Goal: Task Accomplishment & Management: Complete application form

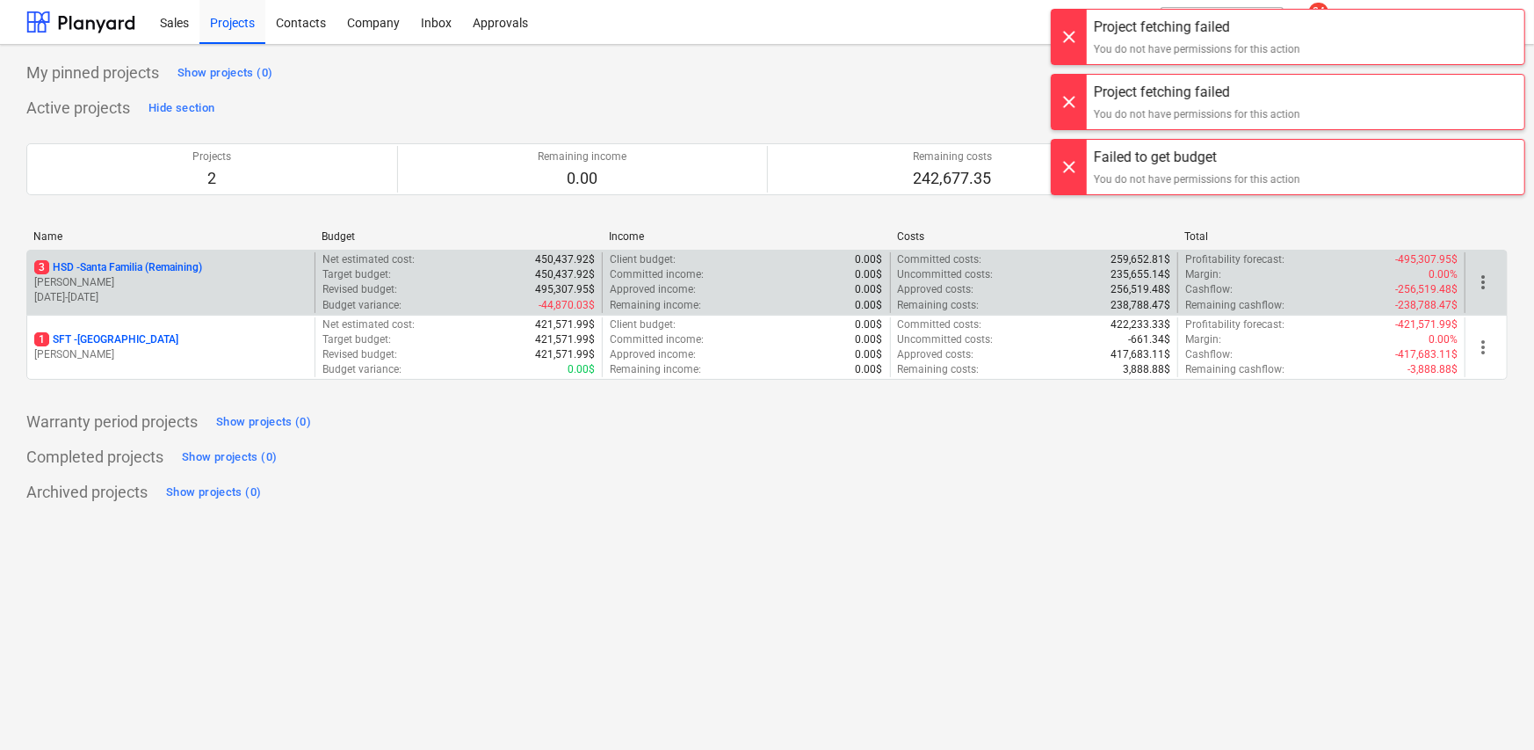
click at [117, 272] on p "3 HSD - [GEOGRAPHIC_DATA] (Remaining)" at bounding box center [118, 267] width 168 height 15
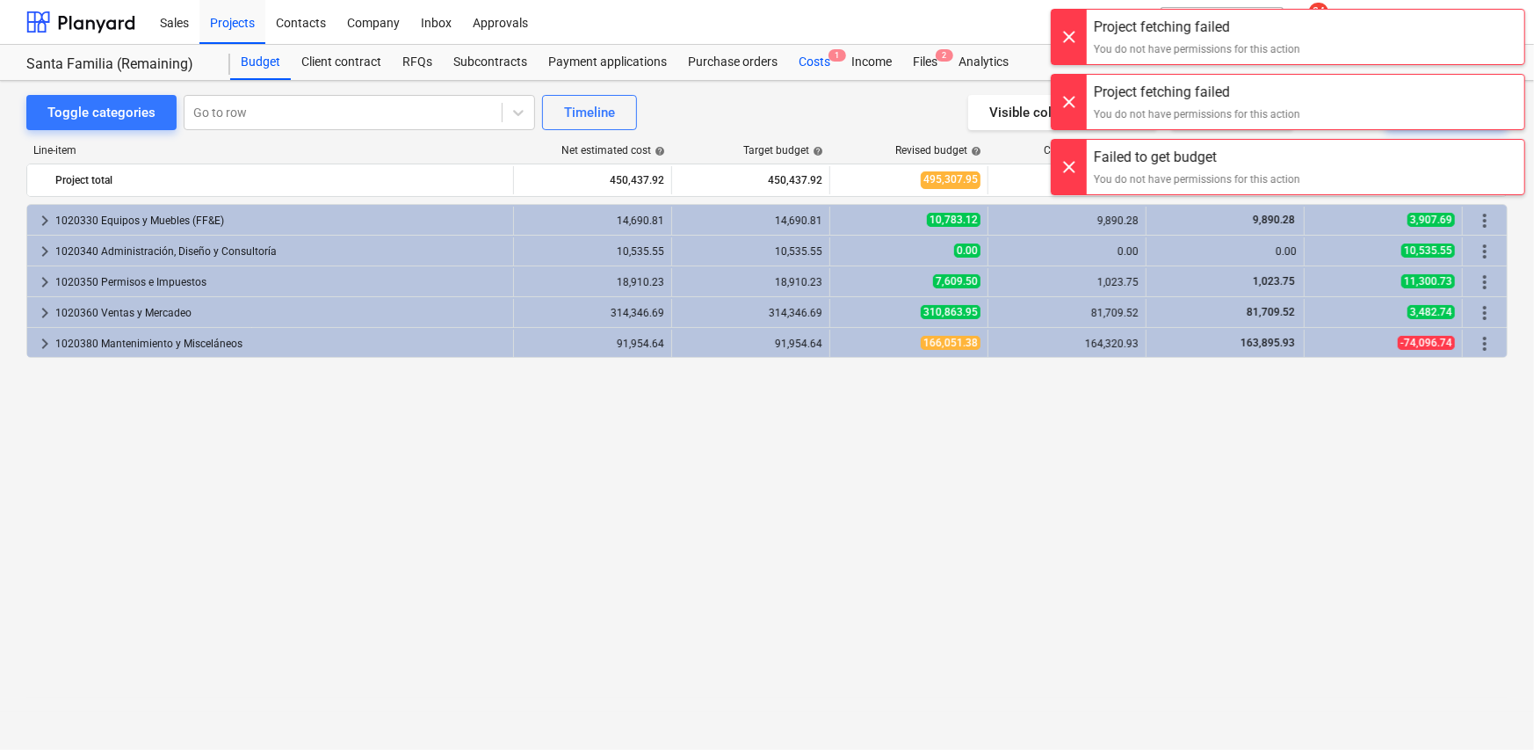
click at [819, 62] on div "Costs 1" at bounding box center [814, 62] width 53 height 35
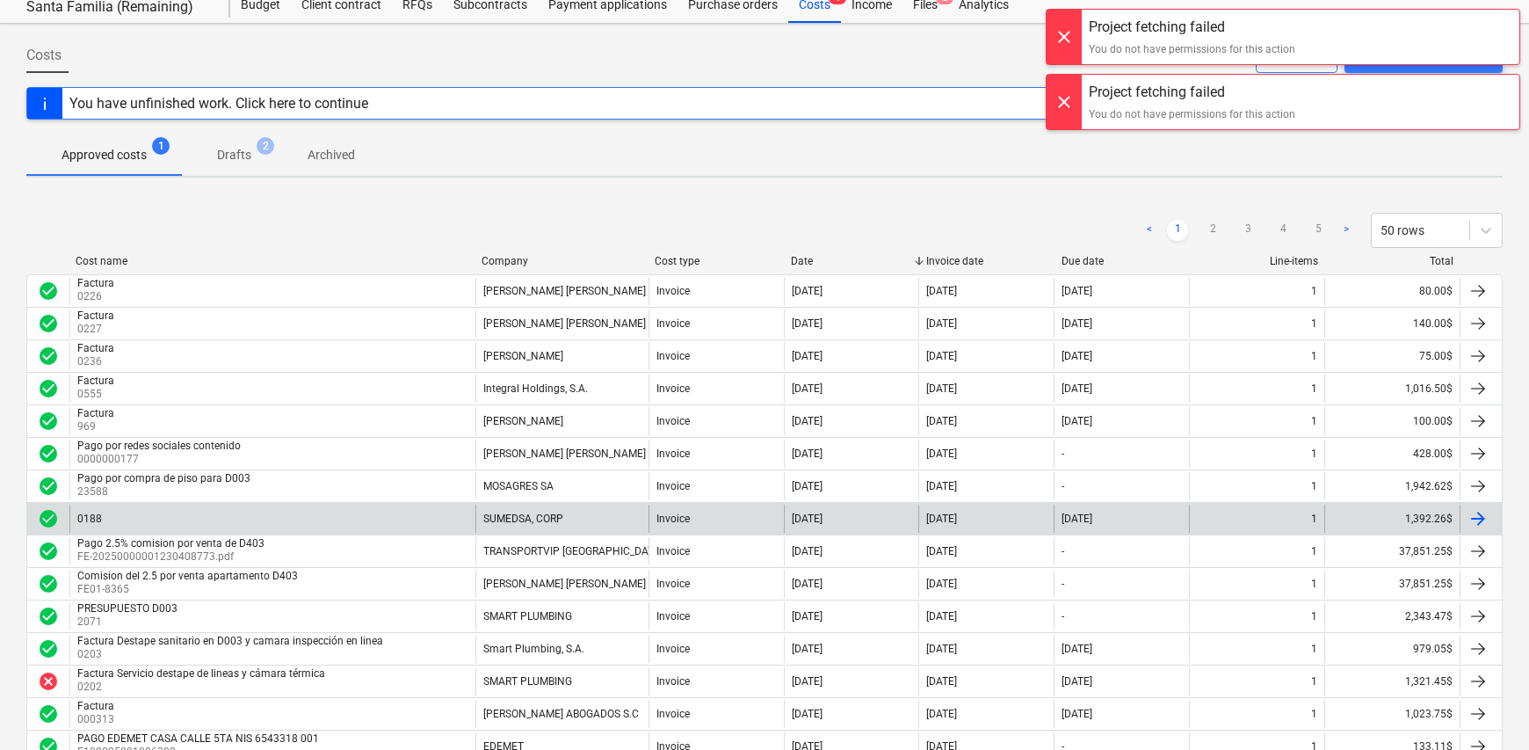
scroll to position [88, 0]
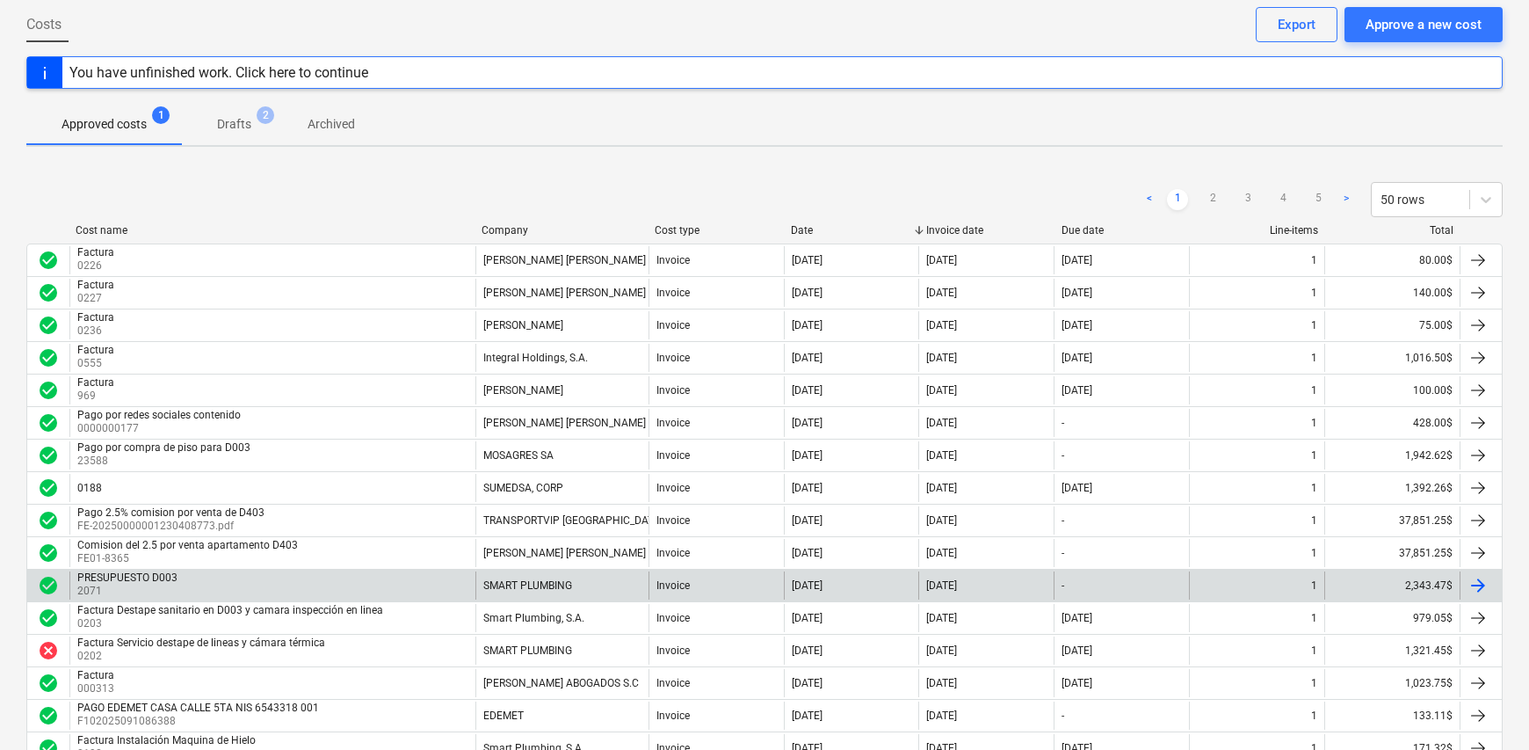
click at [447, 577] on div "PRESUPUESTO D003 2071" at bounding box center [272, 585] width 406 height 28
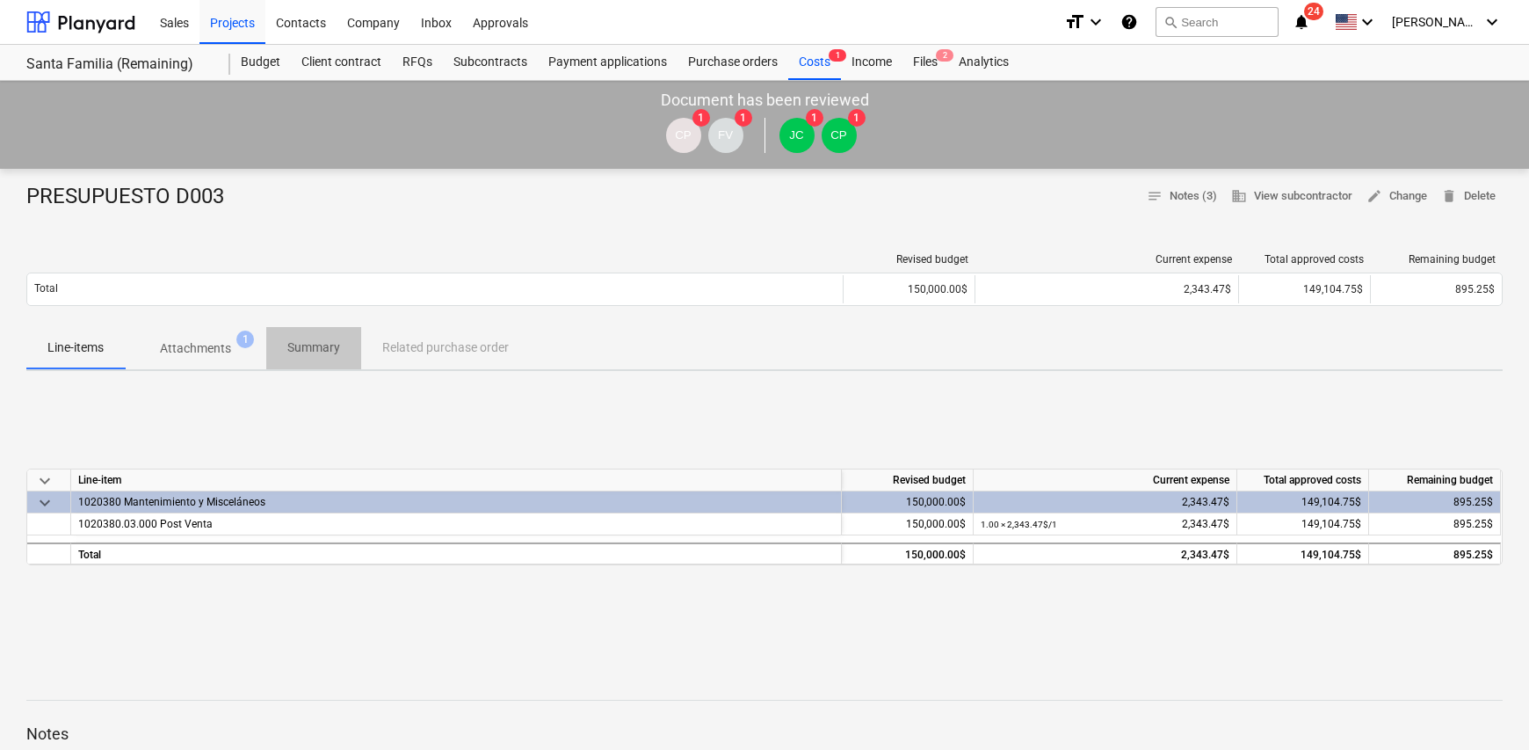
click at [316, 357] on span "Summary" at bounding box center [313, 347] width 95 height 29
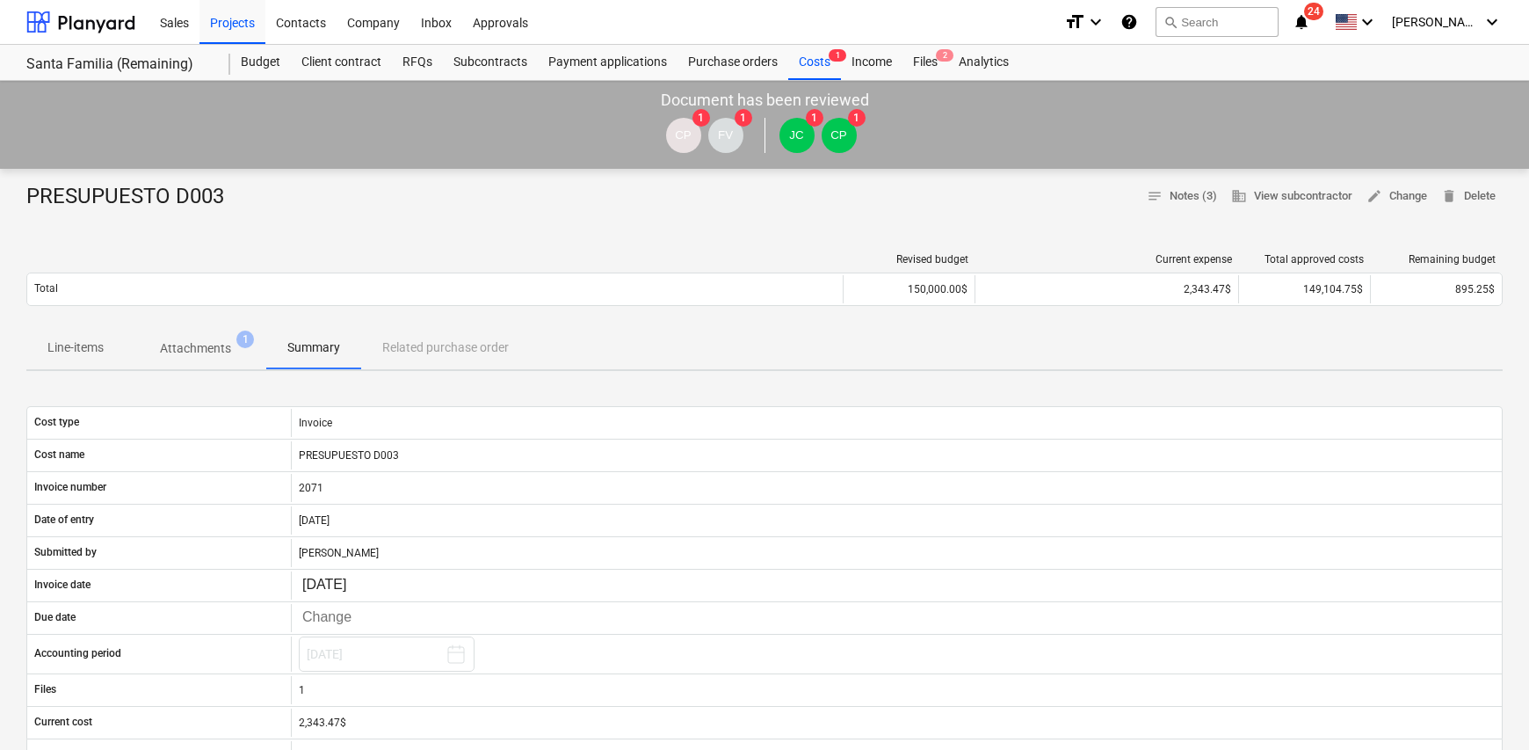
click at [439, 356] on div "Line-items Attachments 1 Summary Related purchase order" at bounding box center [764, 348] width 1476 height 42
click at [208, 348] on p "Attachments" at bounding box center [195, 348] width 71 height 18
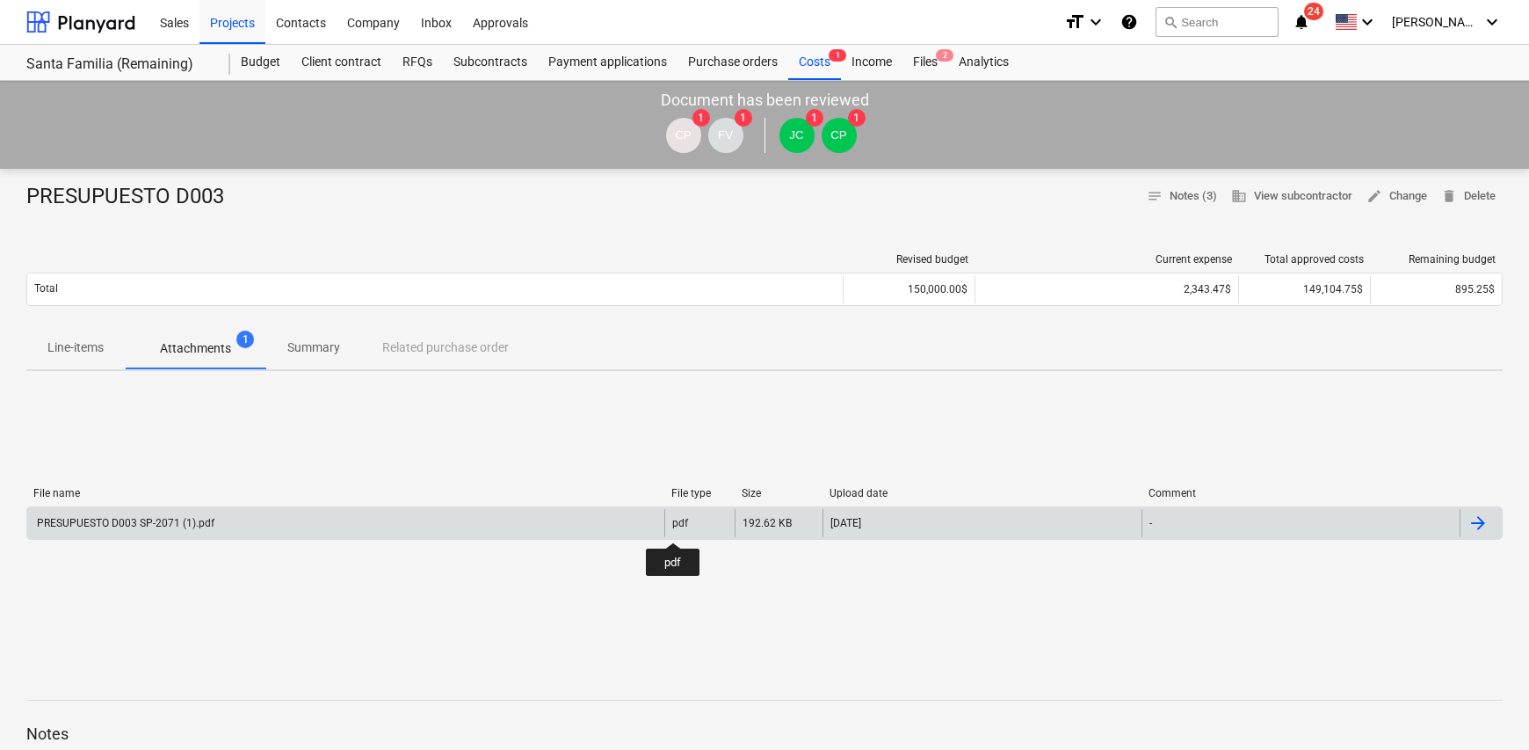
click at [674, 526] on div "pdf" at bounding box center [680, 523] width 16 height 12
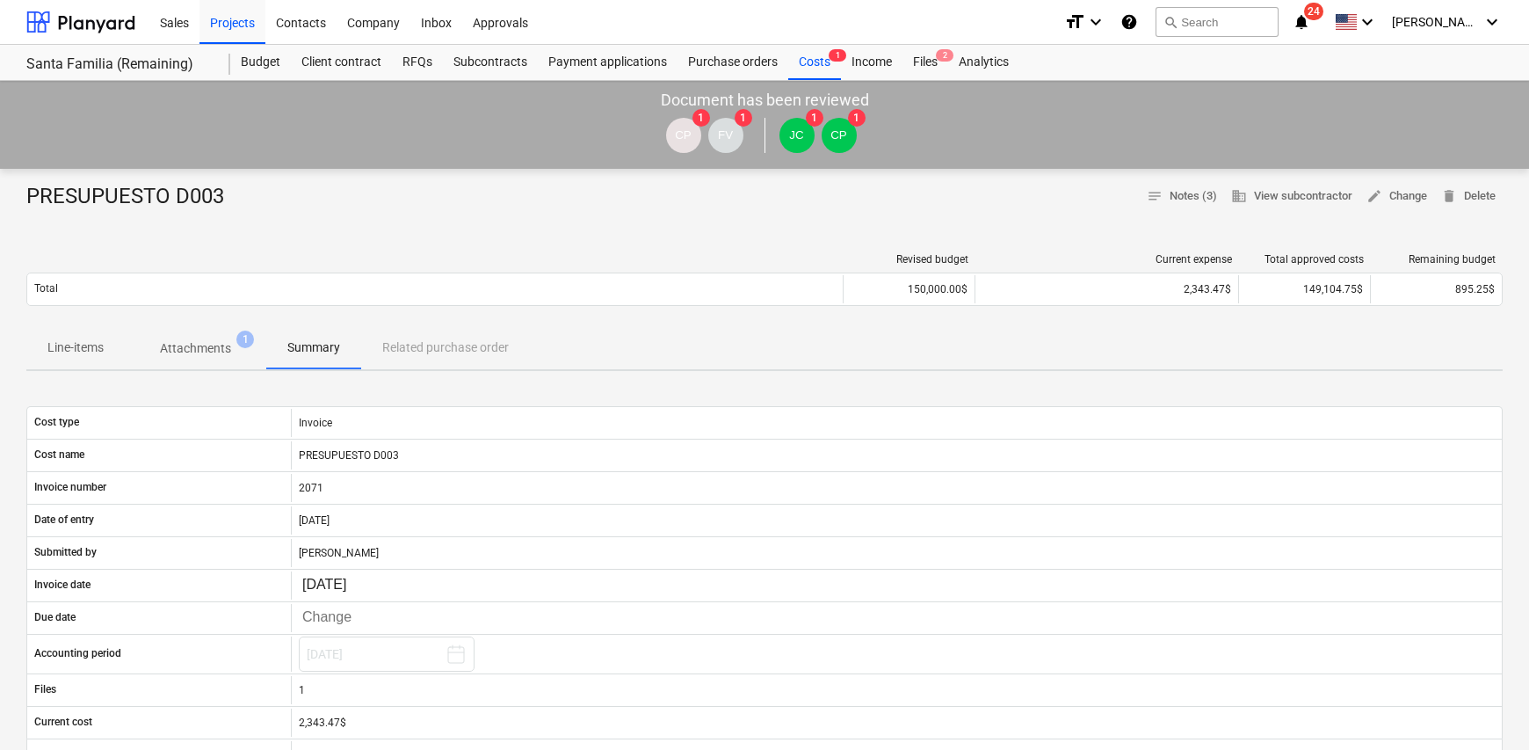
click at [91, 352] on p "Line-items" at bounding box center [75, 347] width 56 height 18
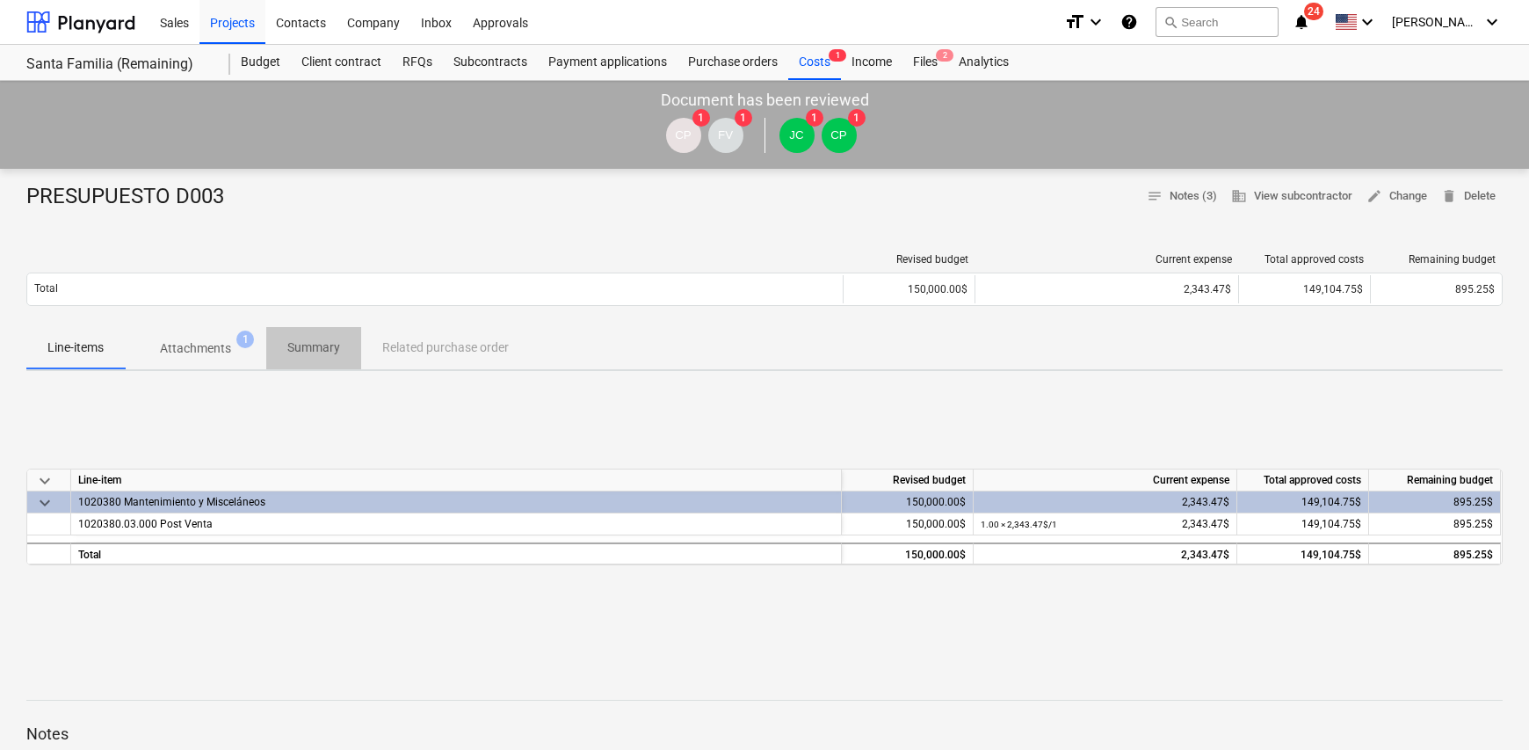
click at [315, 355] on p "Summary" at bounding box center [313, 347] width 53 height 18
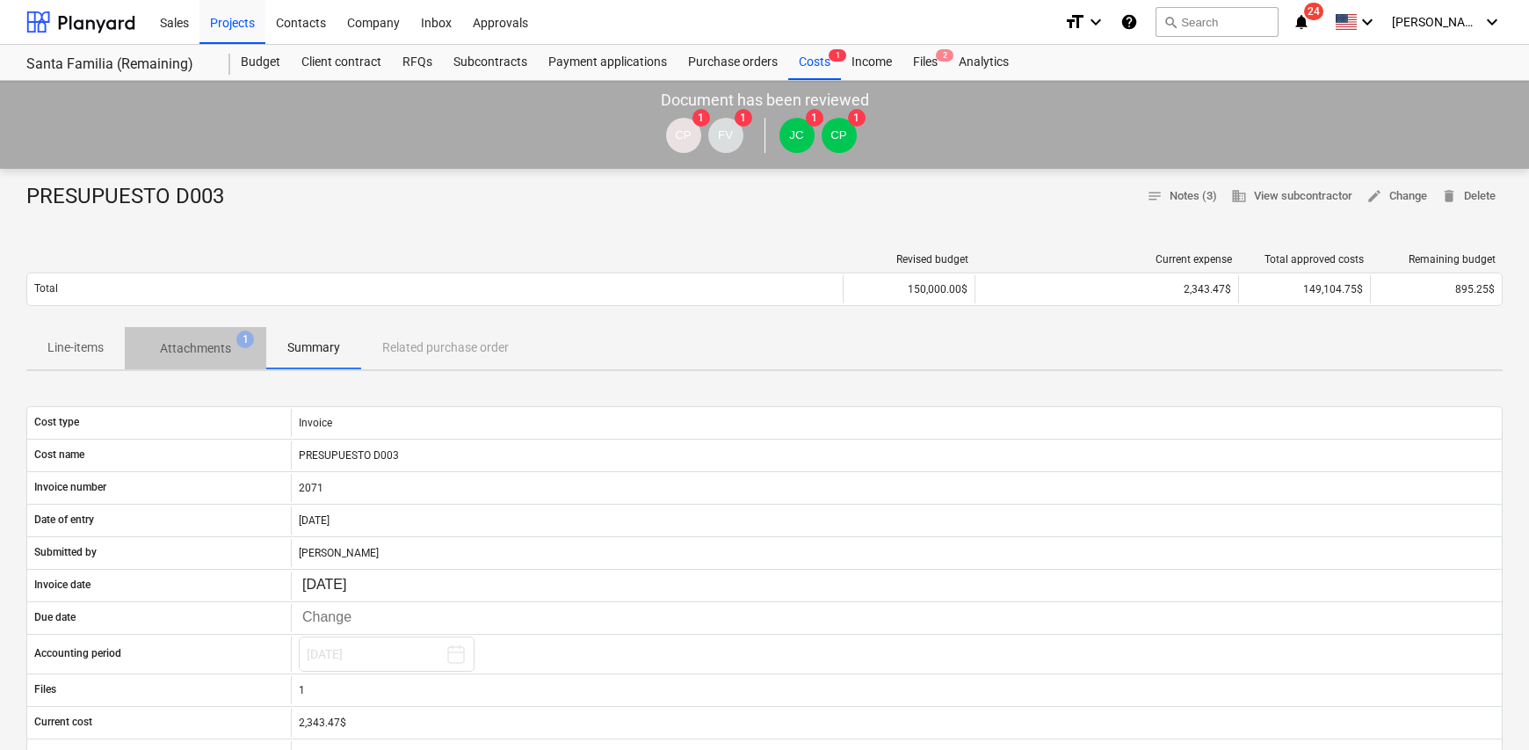
click at [226, 352] on p "Attachments" at bounding box center [195, 348] width 71 height 18
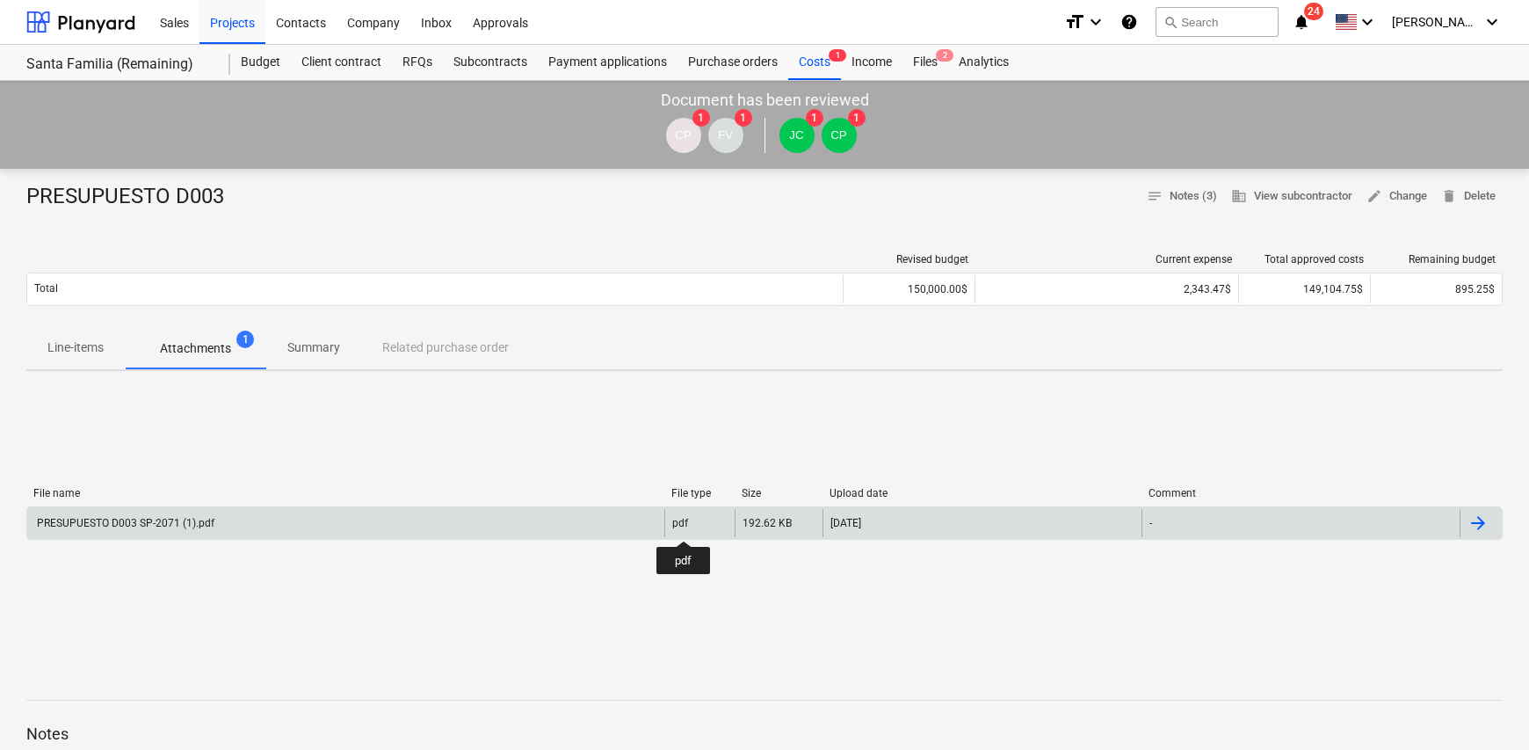
click at [684, 525] on div "pdf" at bounding box center [680, 523] width 16 height 12
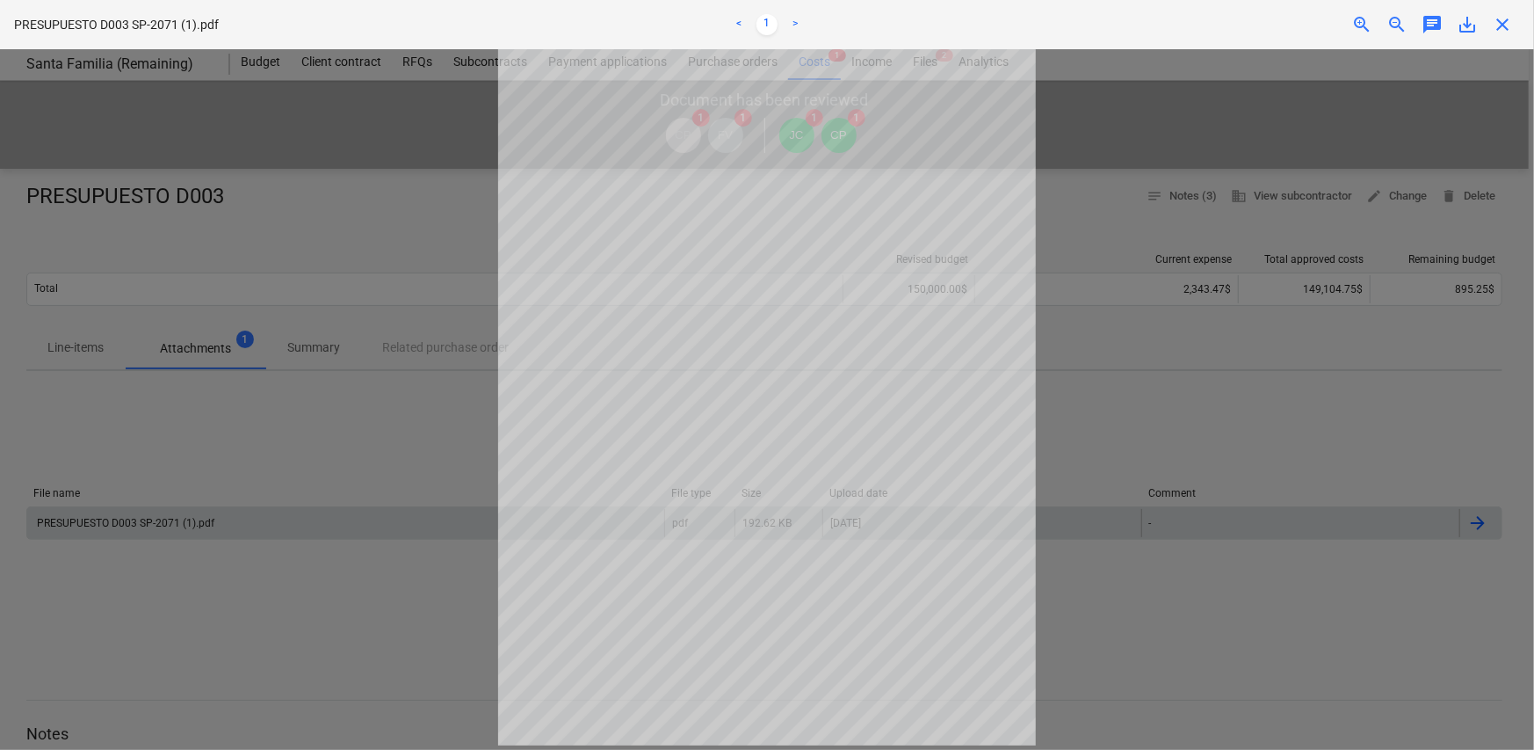
click at [1200, 404] on div at bounding box center [767, 399] width 1534 height 700
click at [404, 439] on div at bounding box center [767, 399] width 1534 height 700
click at [1169, 323] on div at bounding box center [767, 399] width 1534 height 700
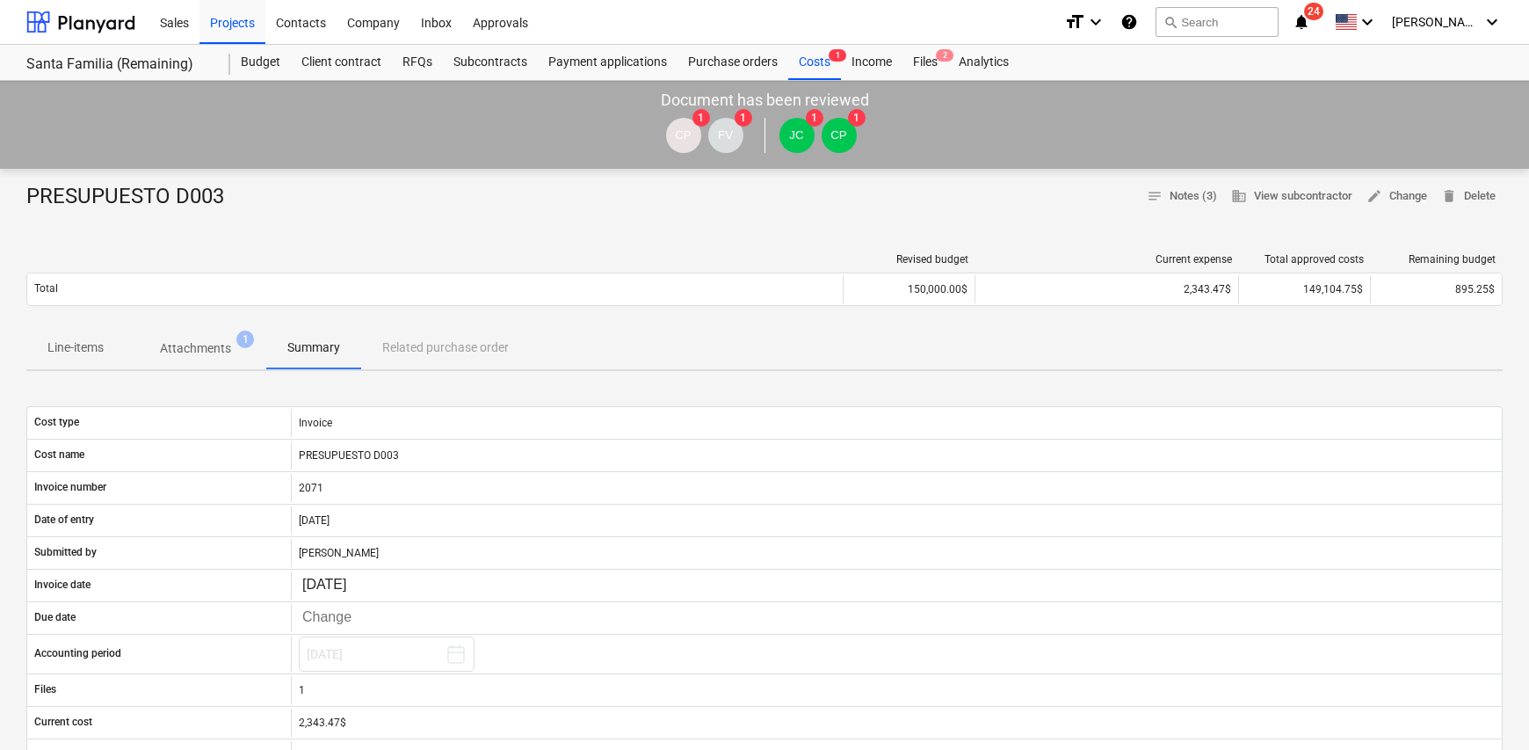
click at [186, 354] on p "Attachments" at bounding box center [195, 348] width 71 height 18
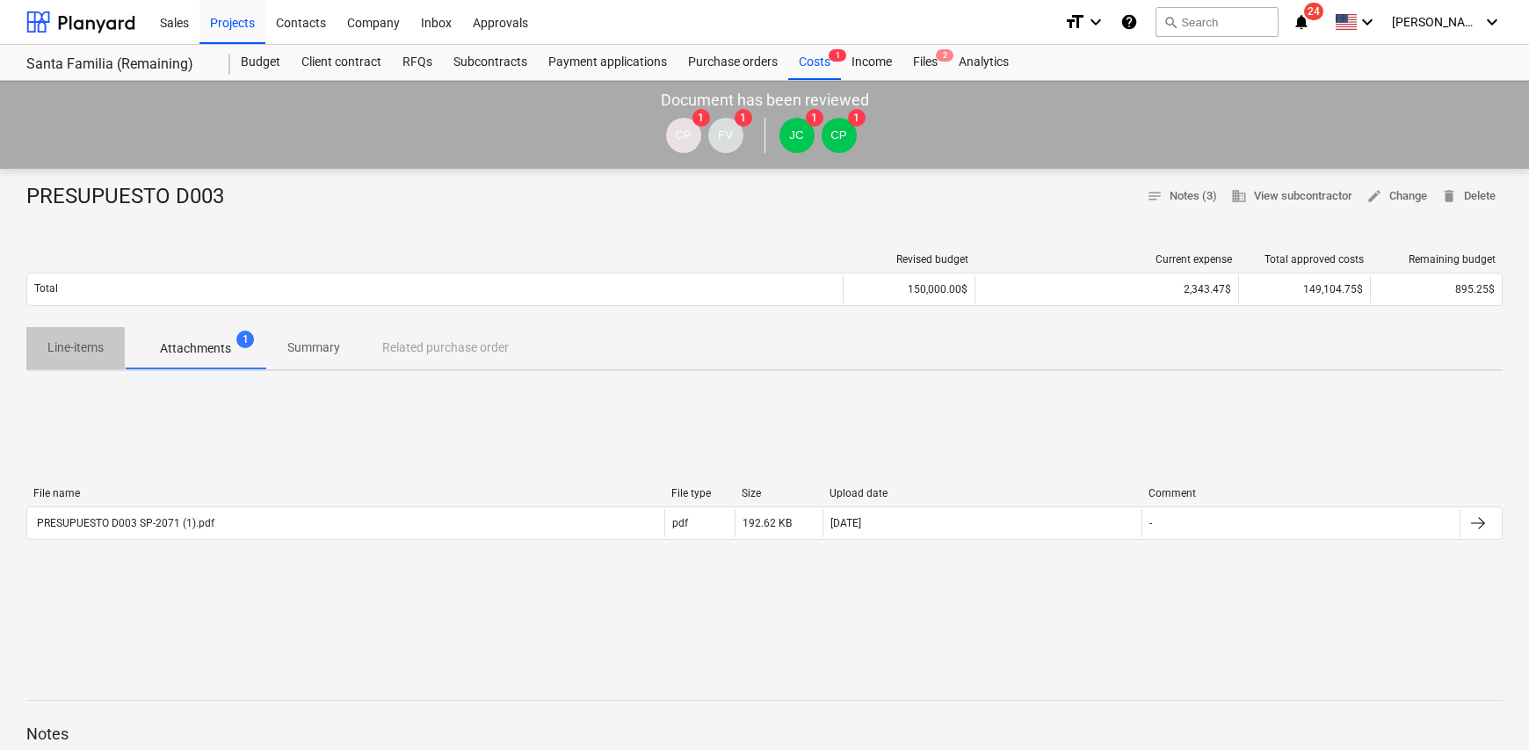
click at [88, 351] on p "Line-items" at bounding box center [75, 347] width 56 height 18
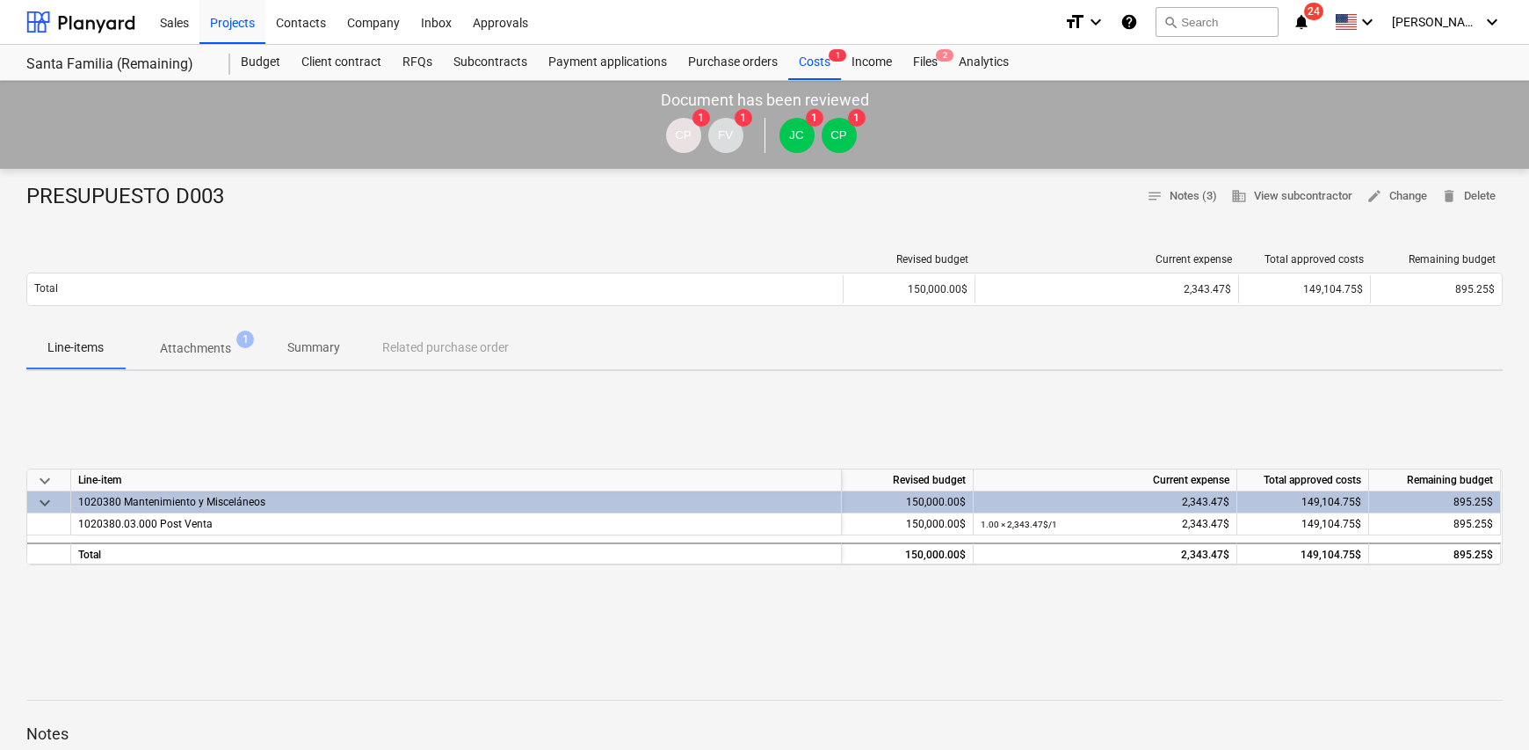
click at [103, 345] on p "Line-items" at bounding box center [75, 347] width 56 height 18
click at [176, 345] on p "Attachments" at bounding box center [195, 348] width 71 height 18
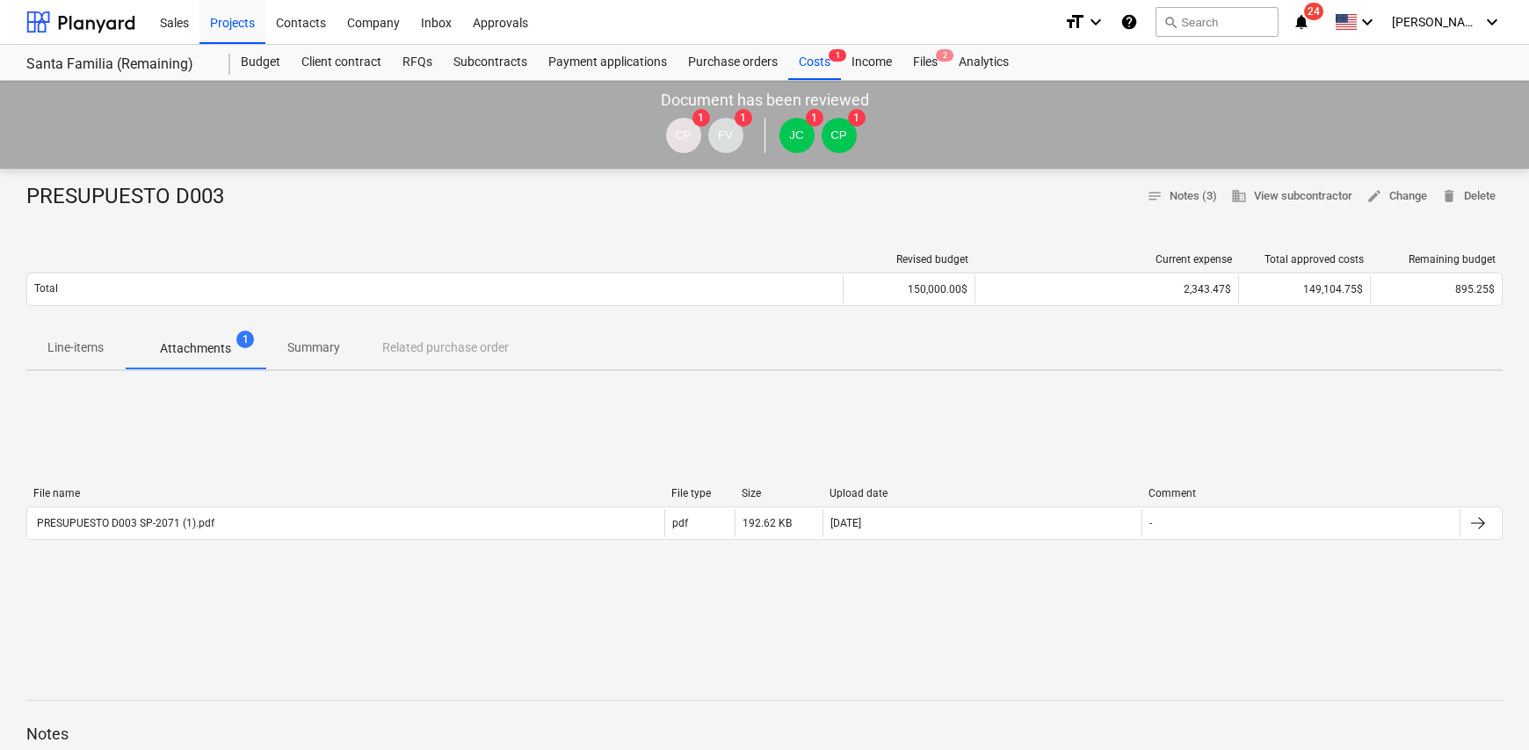
click at [307, 345] on p "Summary" at bounding box center [313, 347] width 53 height 18
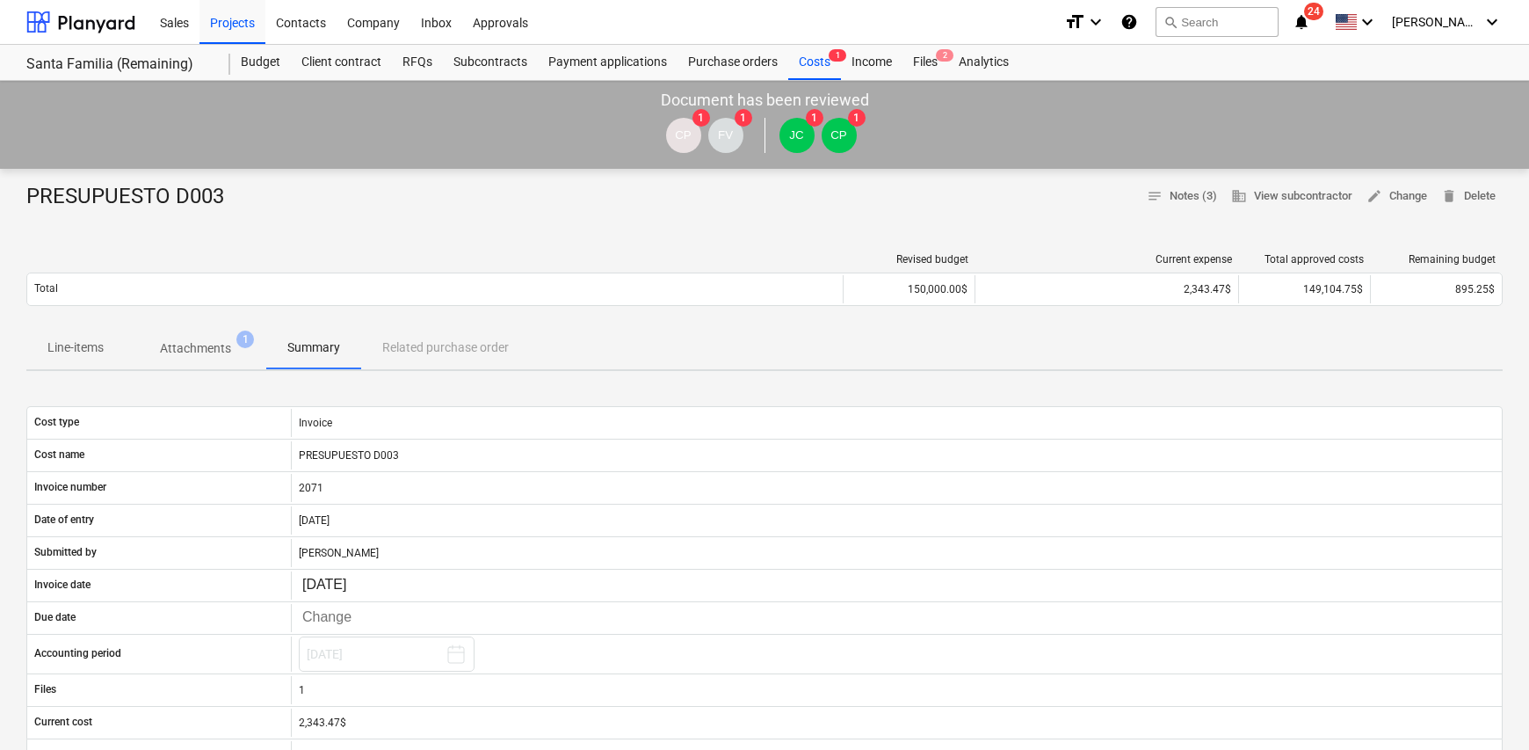
click at [406, 354] on div "Line-items Attachments 1 Summary Related purchase order" at bounding box center [764, 348] width 1476 height 42
click at [422, 343] on div "Line-items Attachments 1 Summary Related purchase order" at bounding box center [764, 348] width 1476 height 42
click at [290, 341] on p "Summary" at bounding box center [313, 347] width 53 height 18
click at [176, 342] on p "Attachments" at bounding box center [195, 348] width 71 height 18
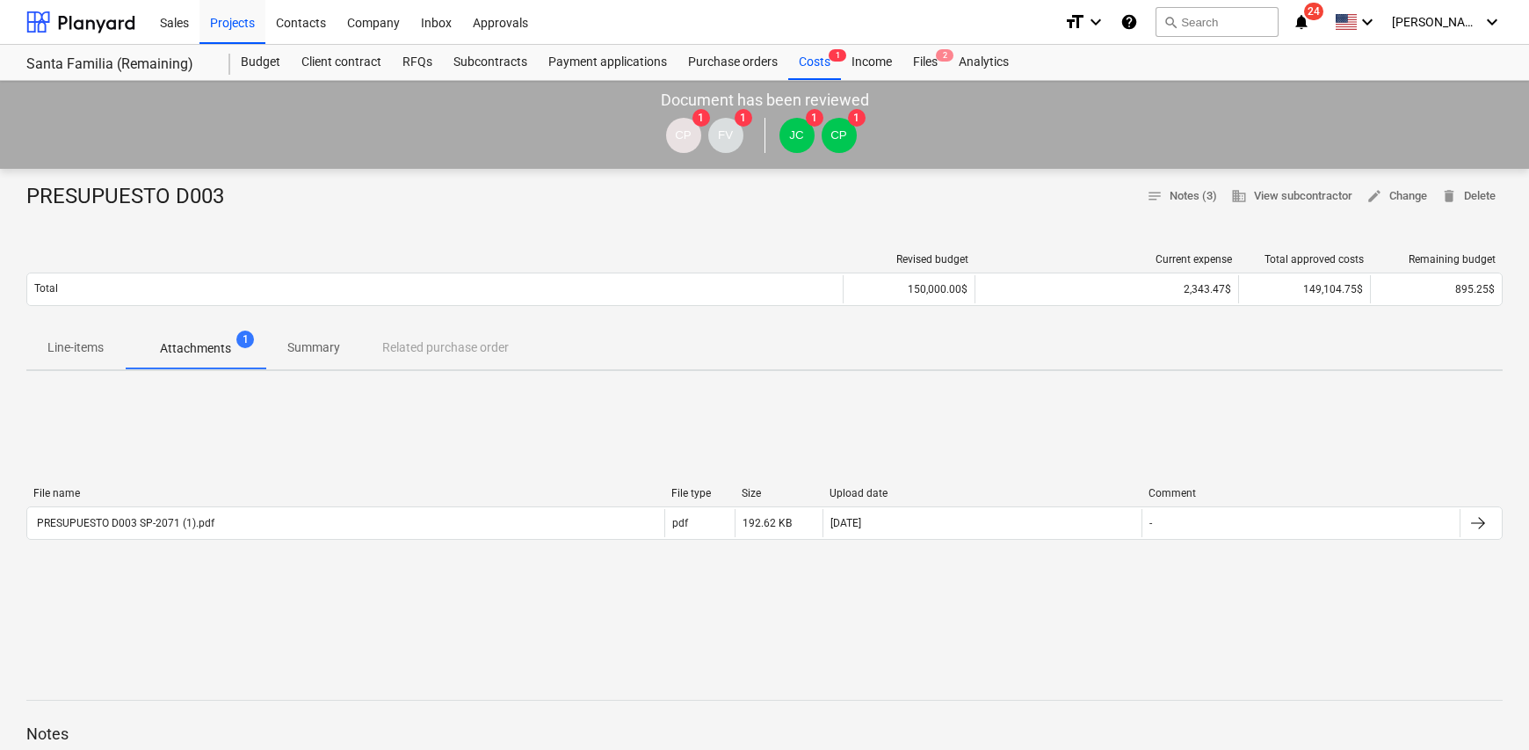
click at [109, 351] on span "Line-items" at bounding box center [75, 347] width 98 height 29
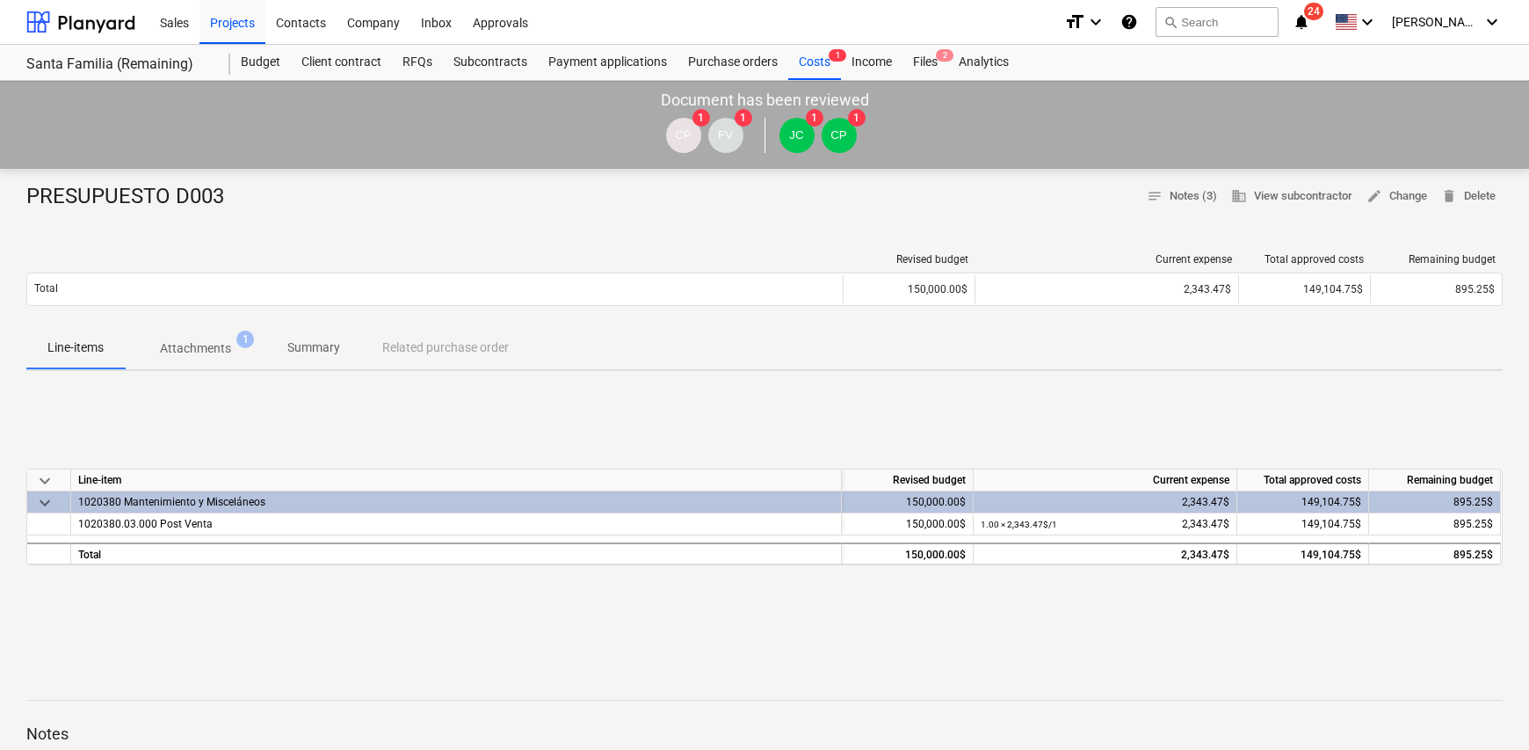
click at [178, 346] on p "Attachments" at bounding box center [195, 348] width 71 height 18
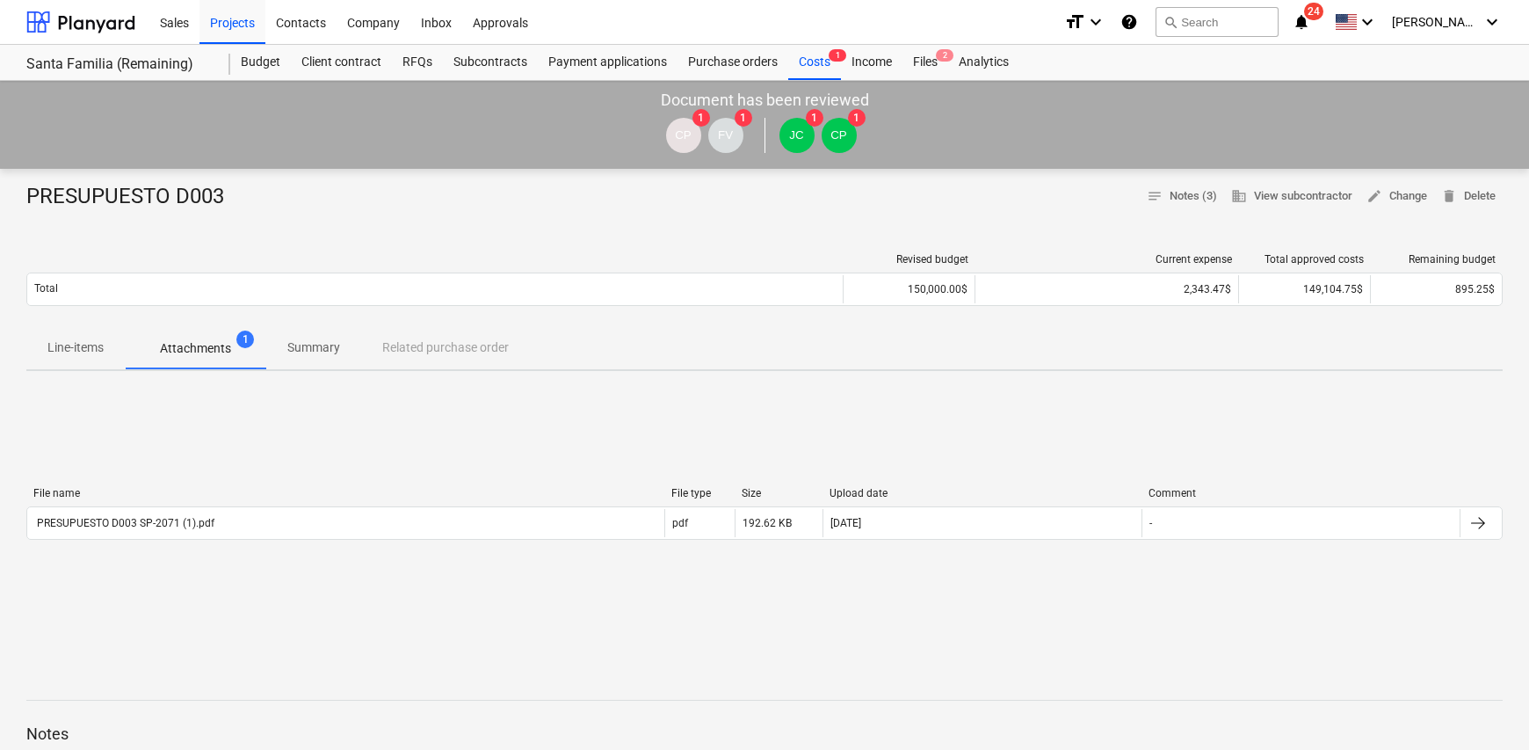
click at [357, 347] on span "Summary" at bounding box center [313, 347] width 95 height 29
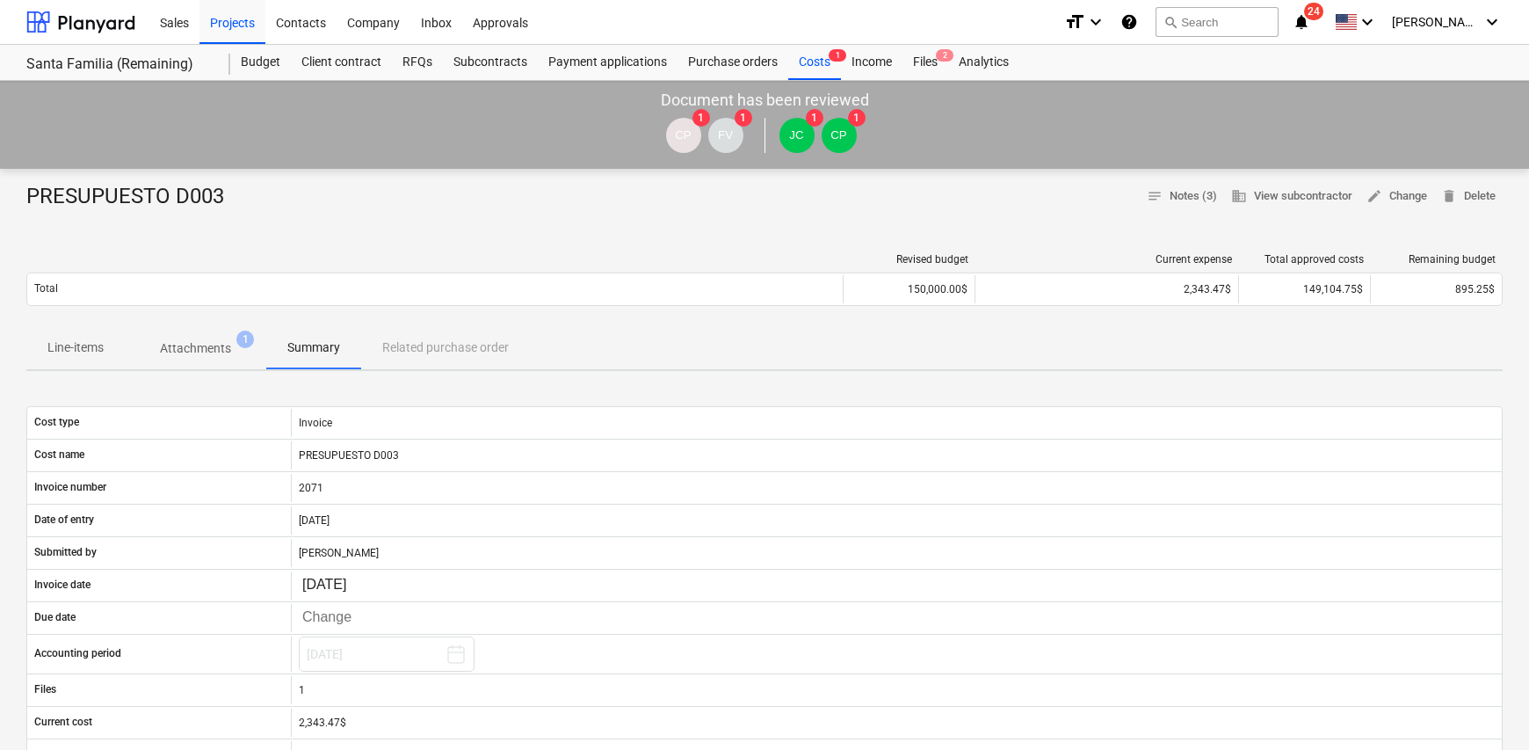
click at [436, 350] on div "Line-items Attachments 1 Summary Related purchase order" at bounding box center [764, 348] width 1476 height 42
click at [337, 346] on p "Summary" at bounding box center [313, 347] width 53 height 18
click at [418, 348] on div "Line-items Attachments 1 Summary Related purchase order" at bounding box center [764, 348] width 1476 height 42
click at [287, 353] on p "Summary" at bounding box center [313, 347] width 53 height 18
click at [204, 353] on p "Attachments" at bounding box center [195, 348] width 71 height 18
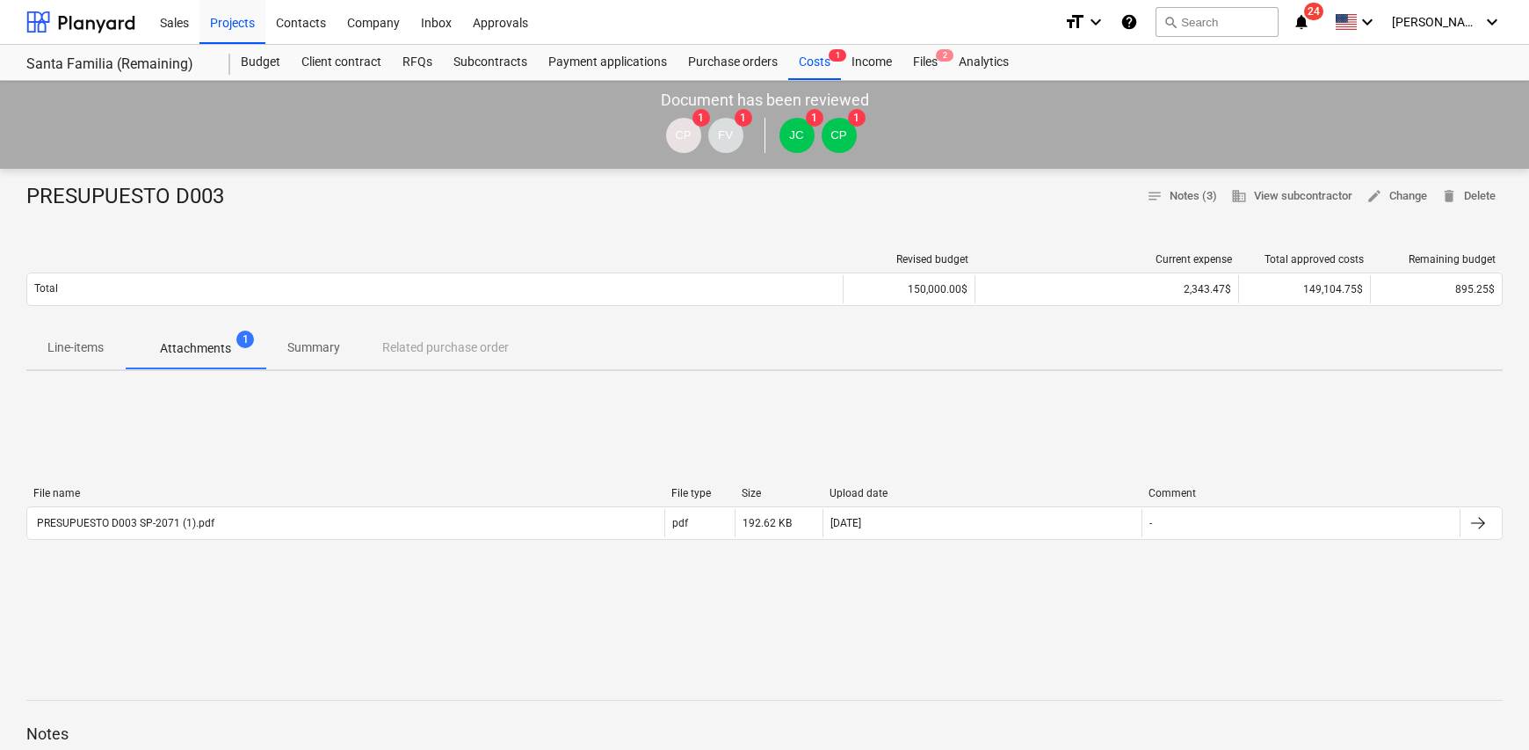
click at [93, 352] on p "Line-items" at bounding box center [75, 347] width 56 height 18
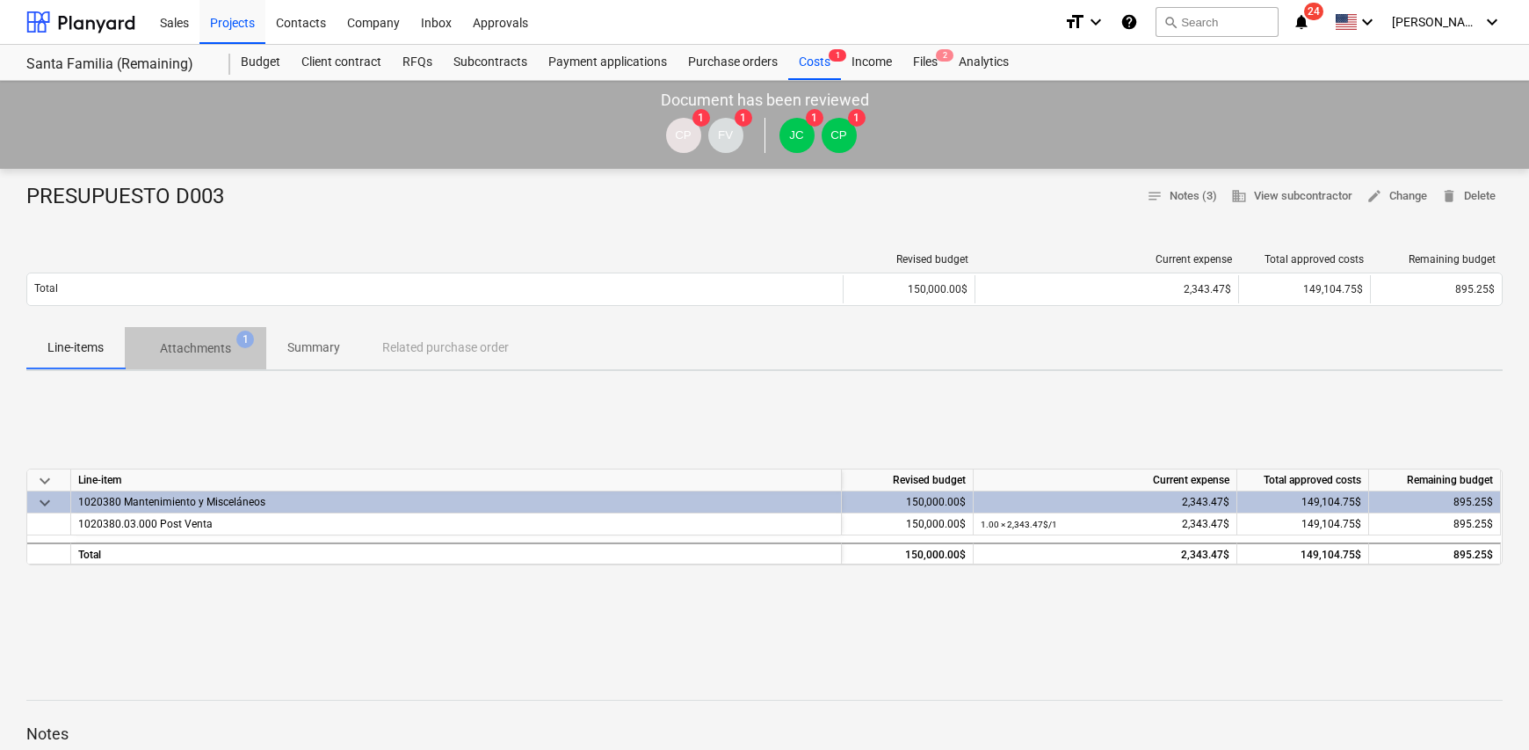
click at [231, 357] on span "Attachments 1" at bounding box center [195, 348] width 99 height 18
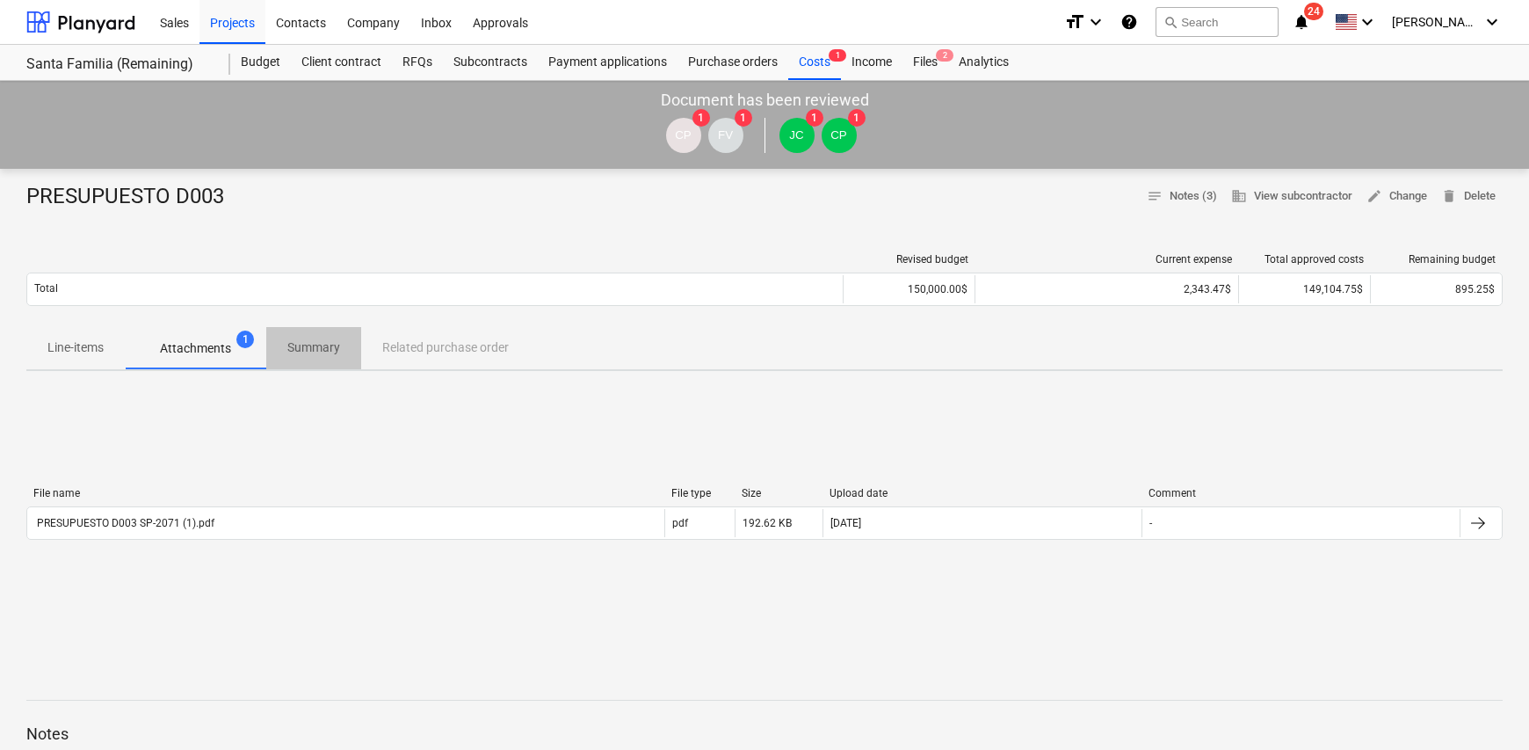
click at [282, 351] on span "Summary" at bounding box center [313, 347] width 95 height 29
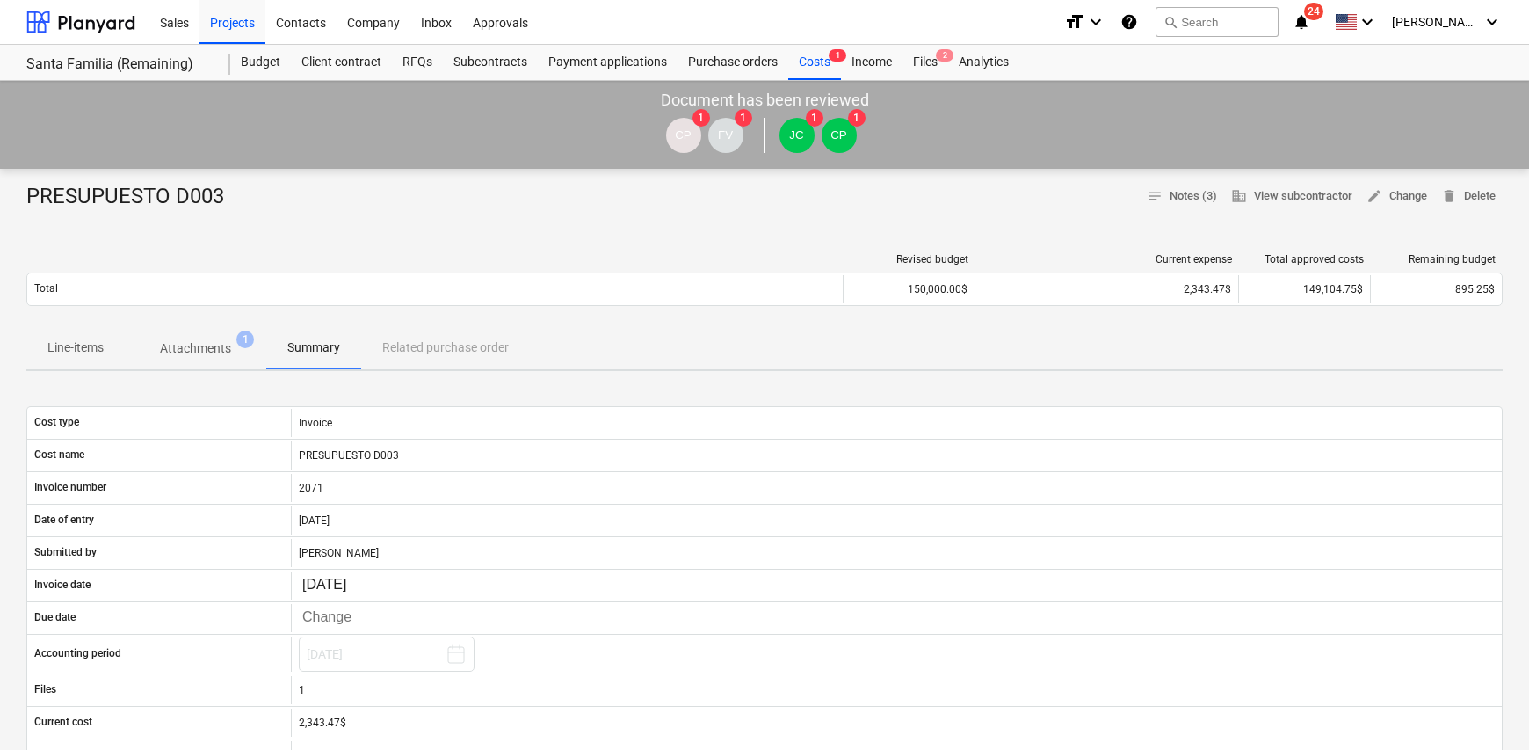
click at [202, 345] on p "Attachments" at bounding box center [195, 348] width 71 height 18
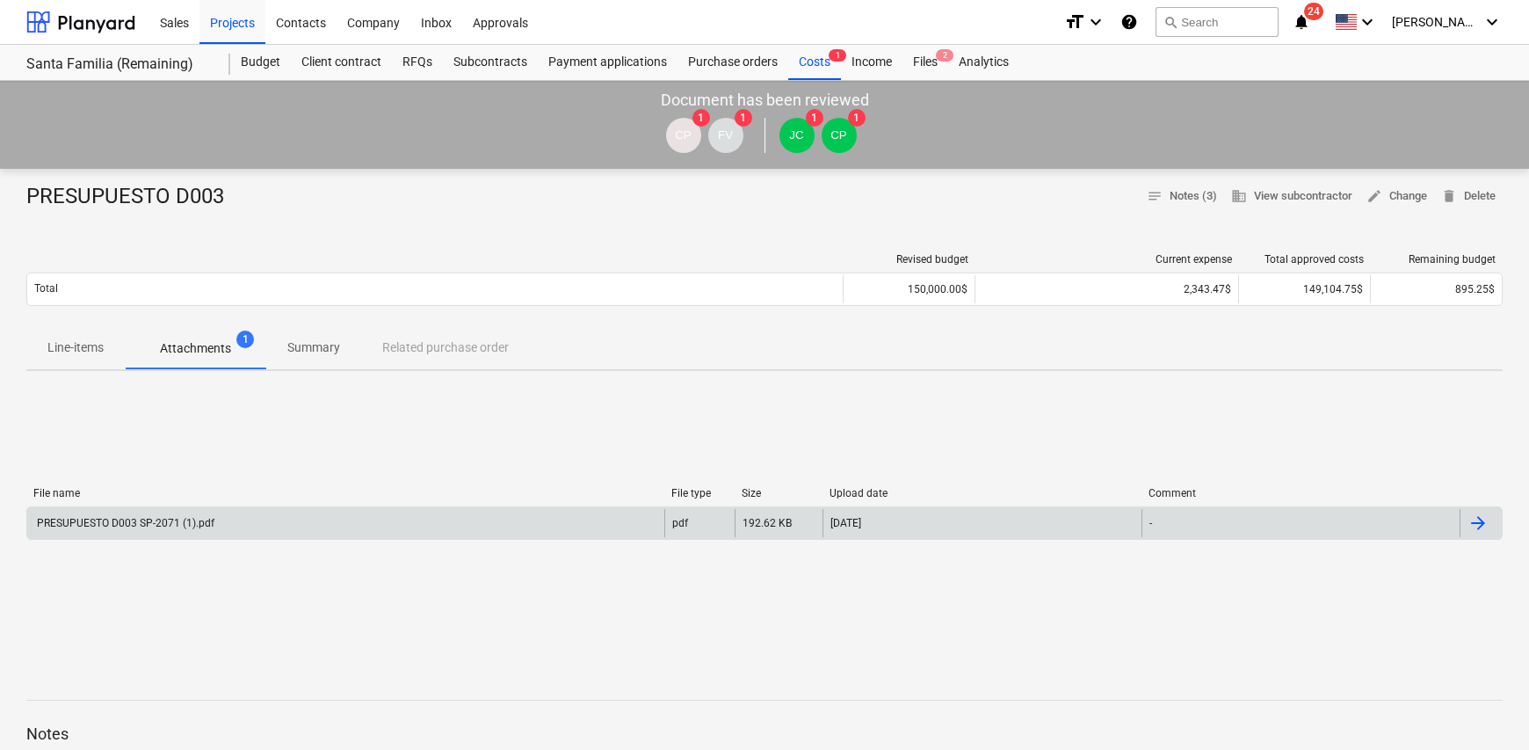
click at [194, 523] on div "PRESUPUESTO D003 SP-2071 (1).pdf" at bounding box center [124, 523] width 180 height 12
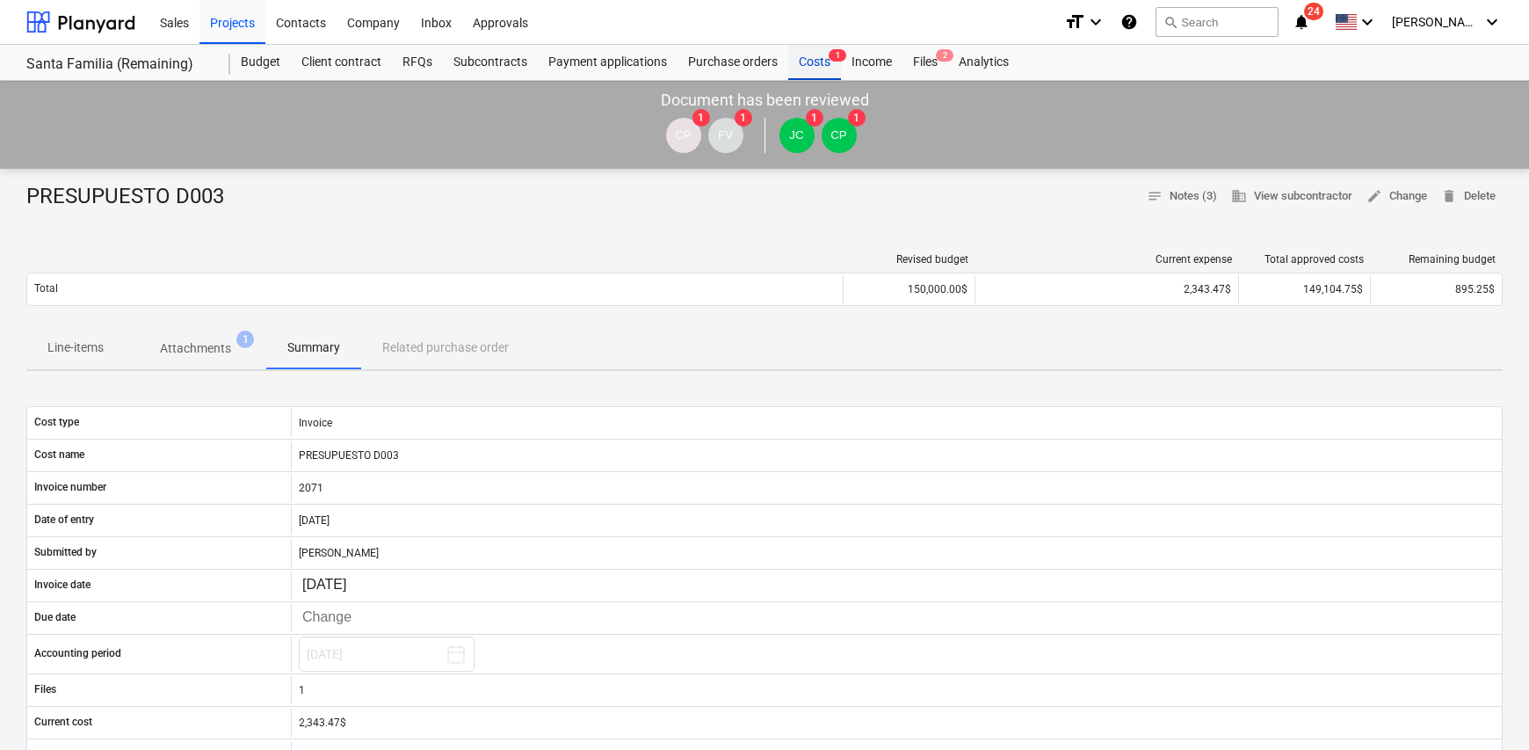
click at [819, 63] on div "Costs 1" at bounding box center [814, 62] width 53 height 35
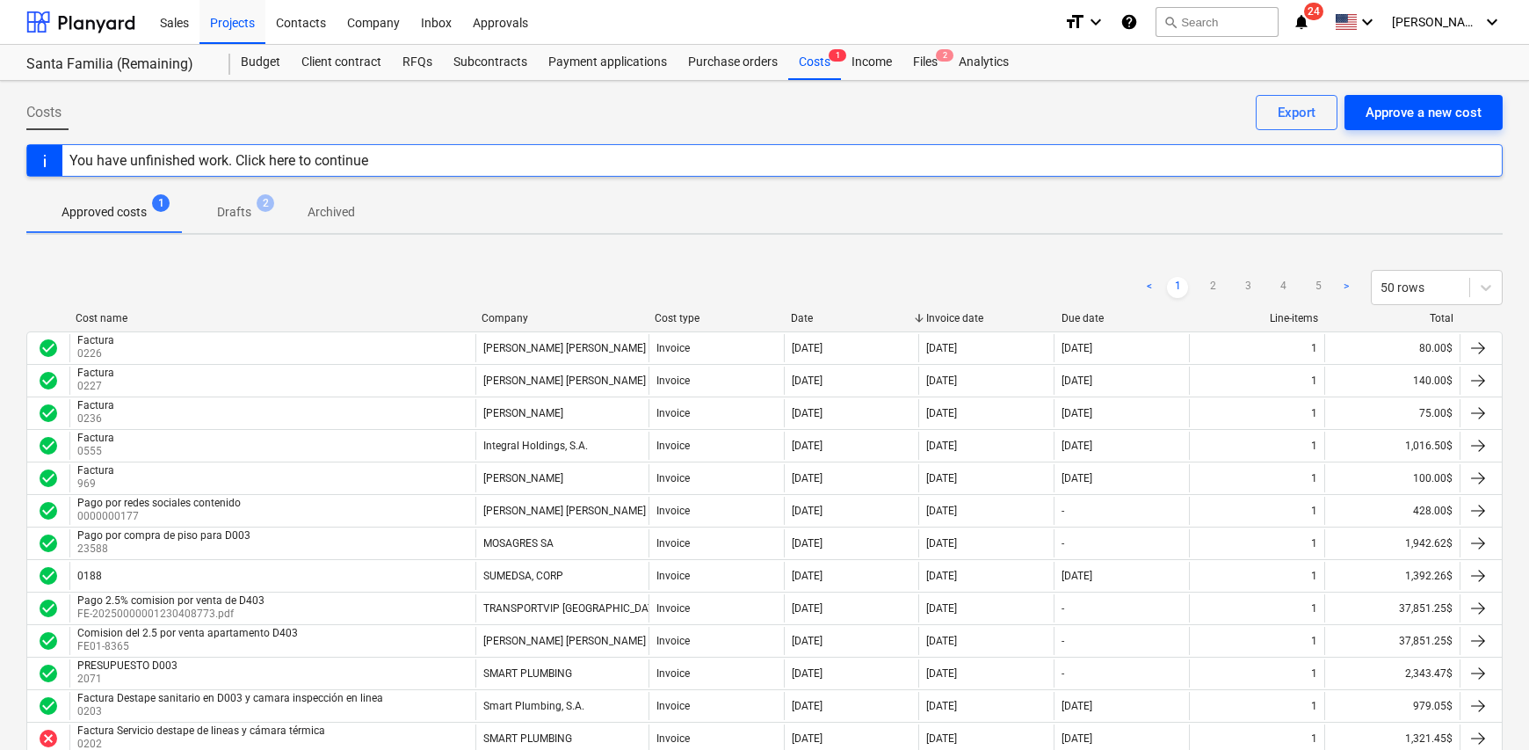
click at [1453, 120] on div "Approve a new cost" at bounding box center [1423, 112] width 116 height 23
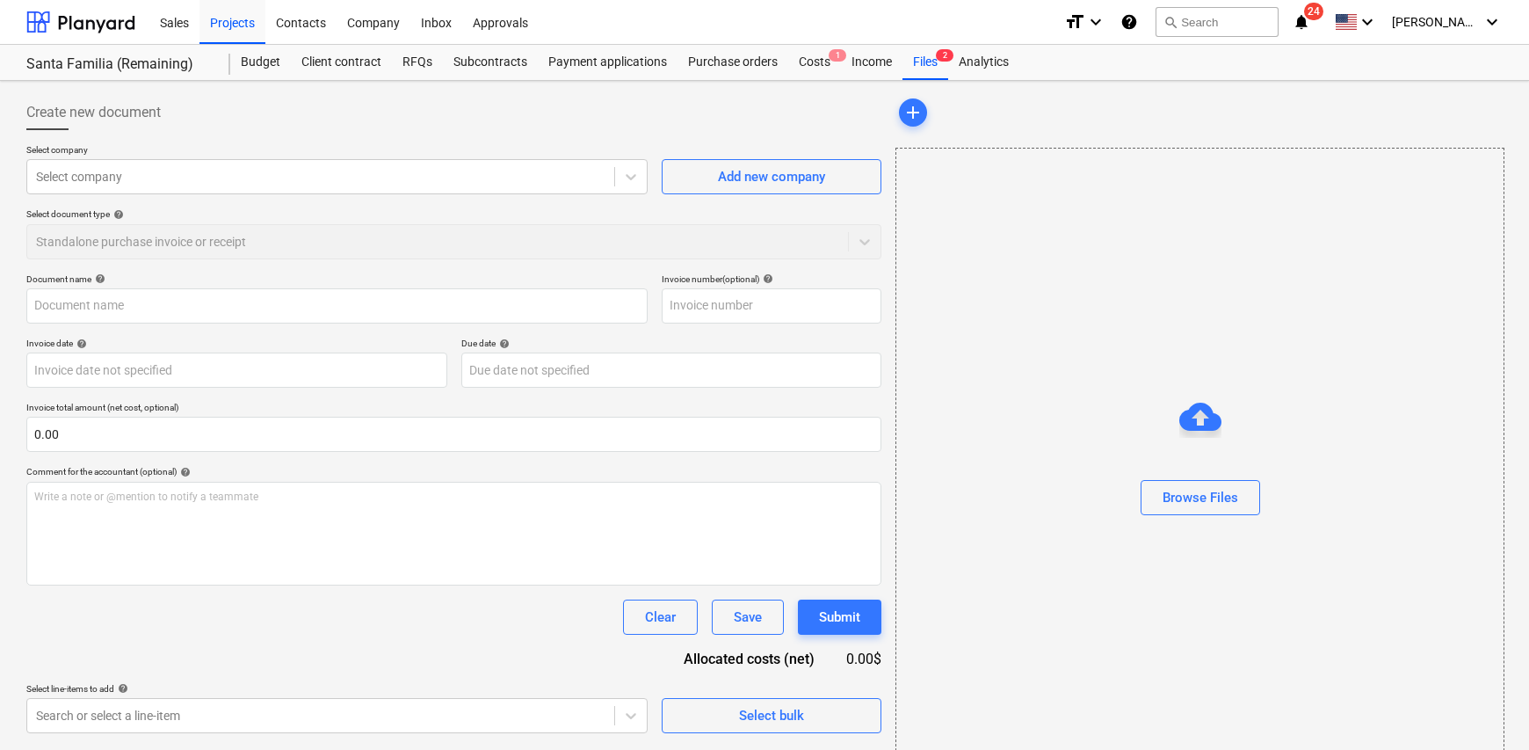
click at [279, 198] on div "Select company Select company Add new company Select document type help Standal…" at bounding box center [453, 208] width 855 height 129
click at [246, 185] on div at bounding box center [320, 177] width 569 height 18
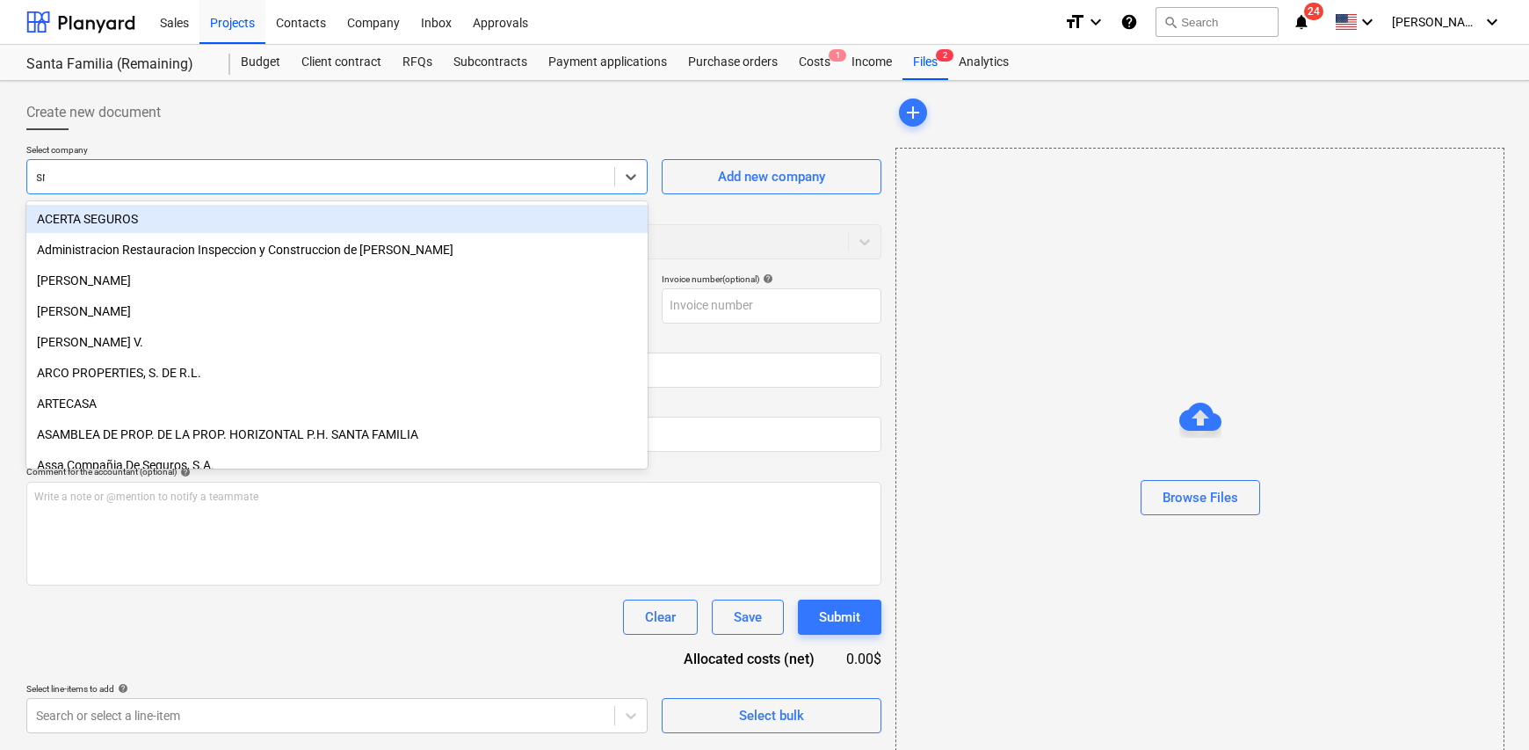
type input "sma"
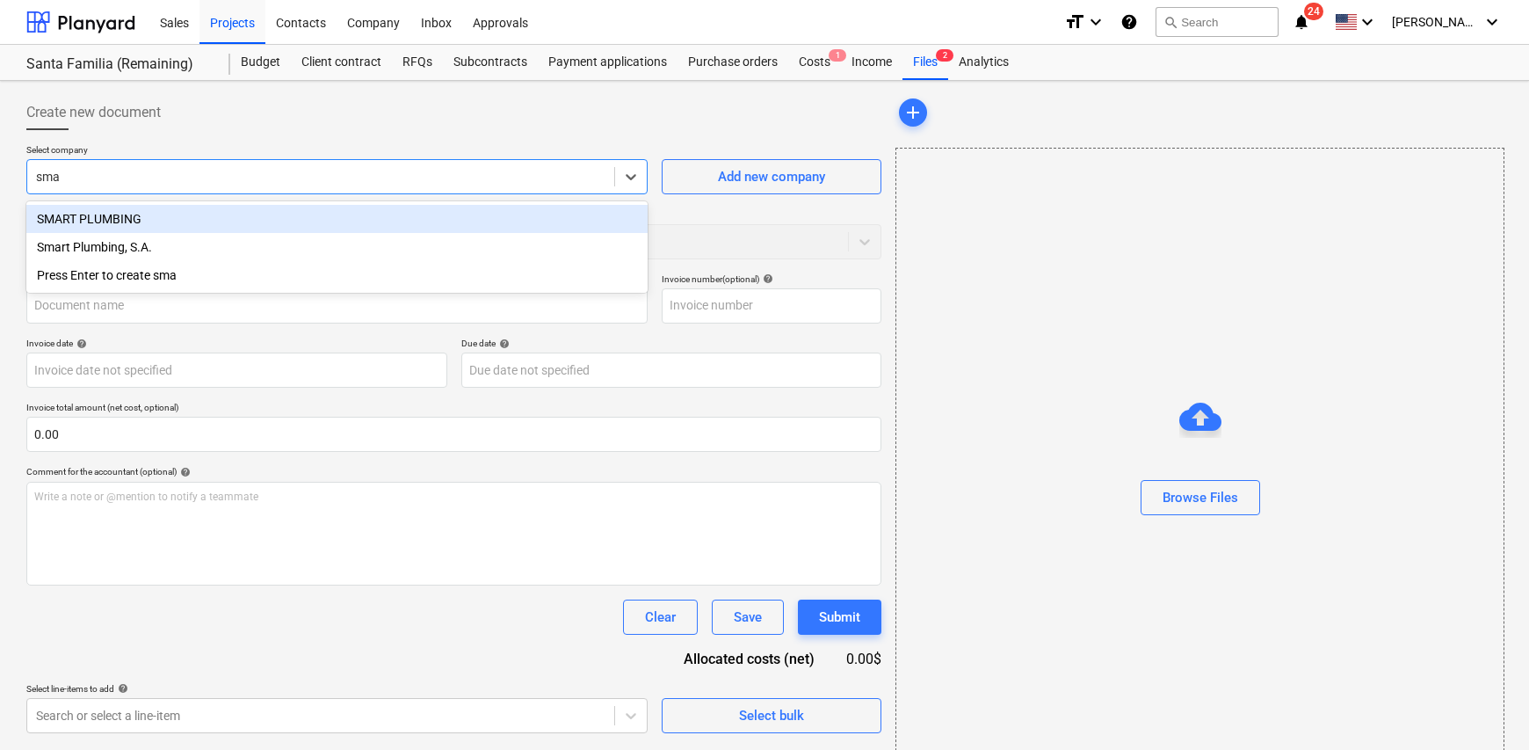
click at [160, 221] on div "SMART PLUMBING" at bounding box center [336, 219] width 621 height 28
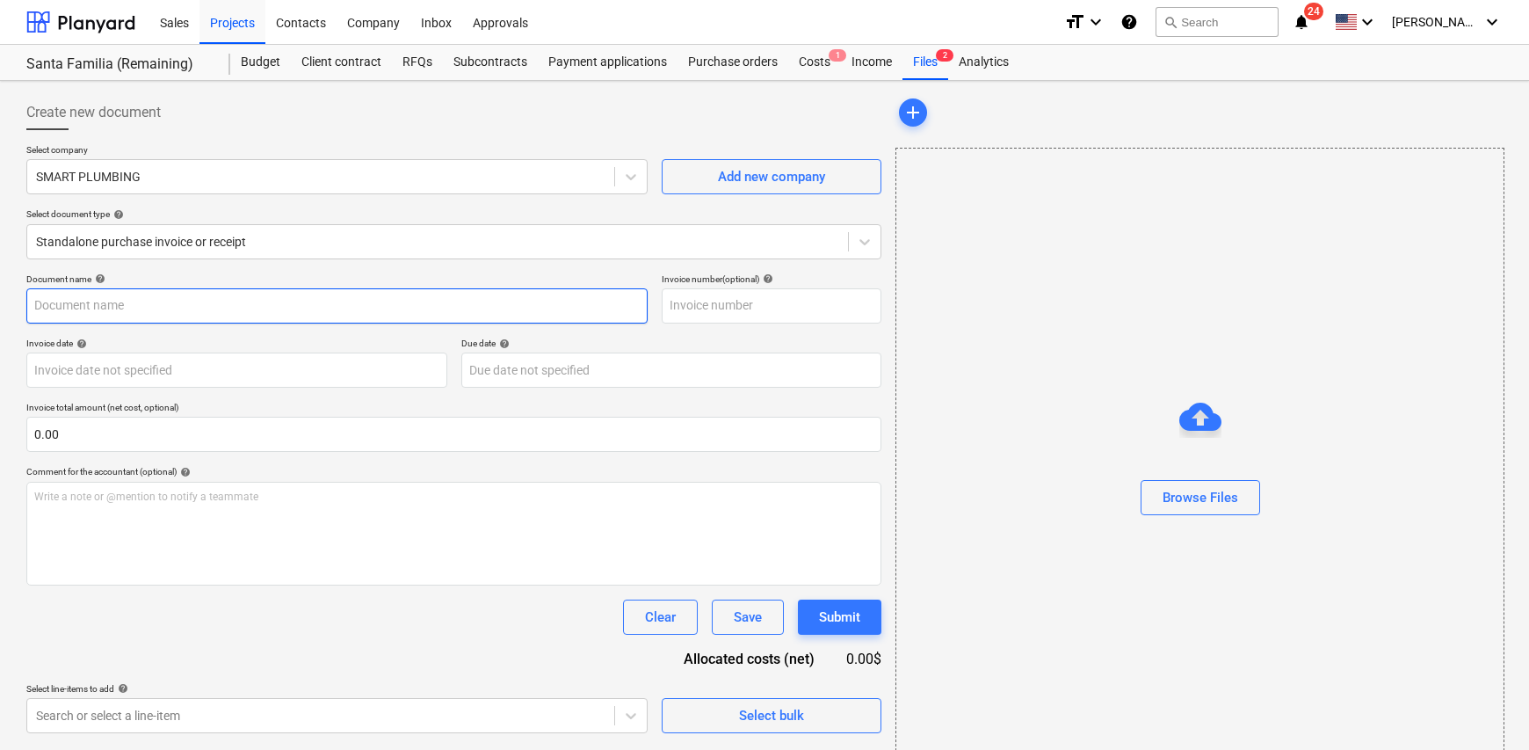
click at [161, 305] on input "text" at bounding box center [336, 305] width 621 height 35
type input "Factura"
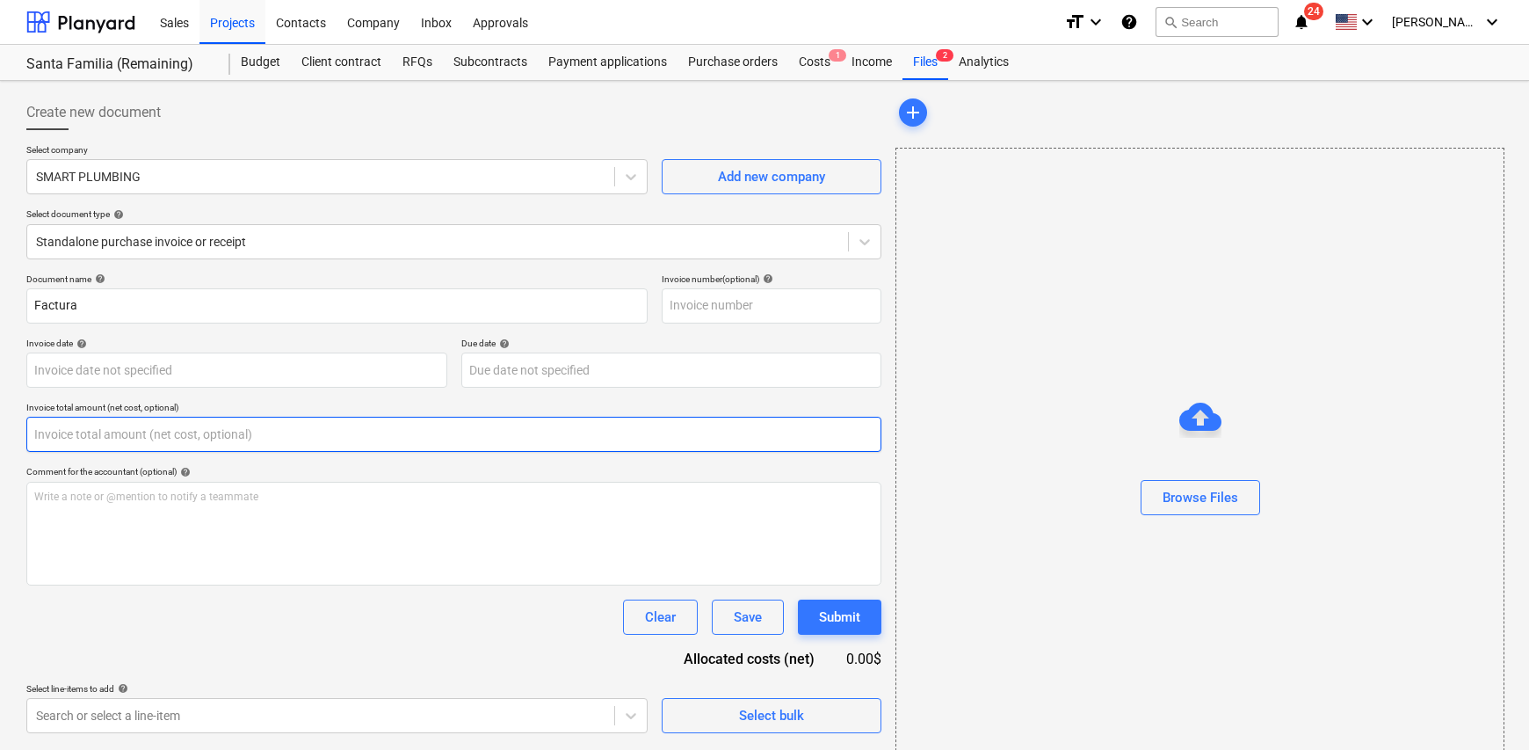
click at [156, 424] on input "text" at bounding box center [453, 433] width 855 height 35
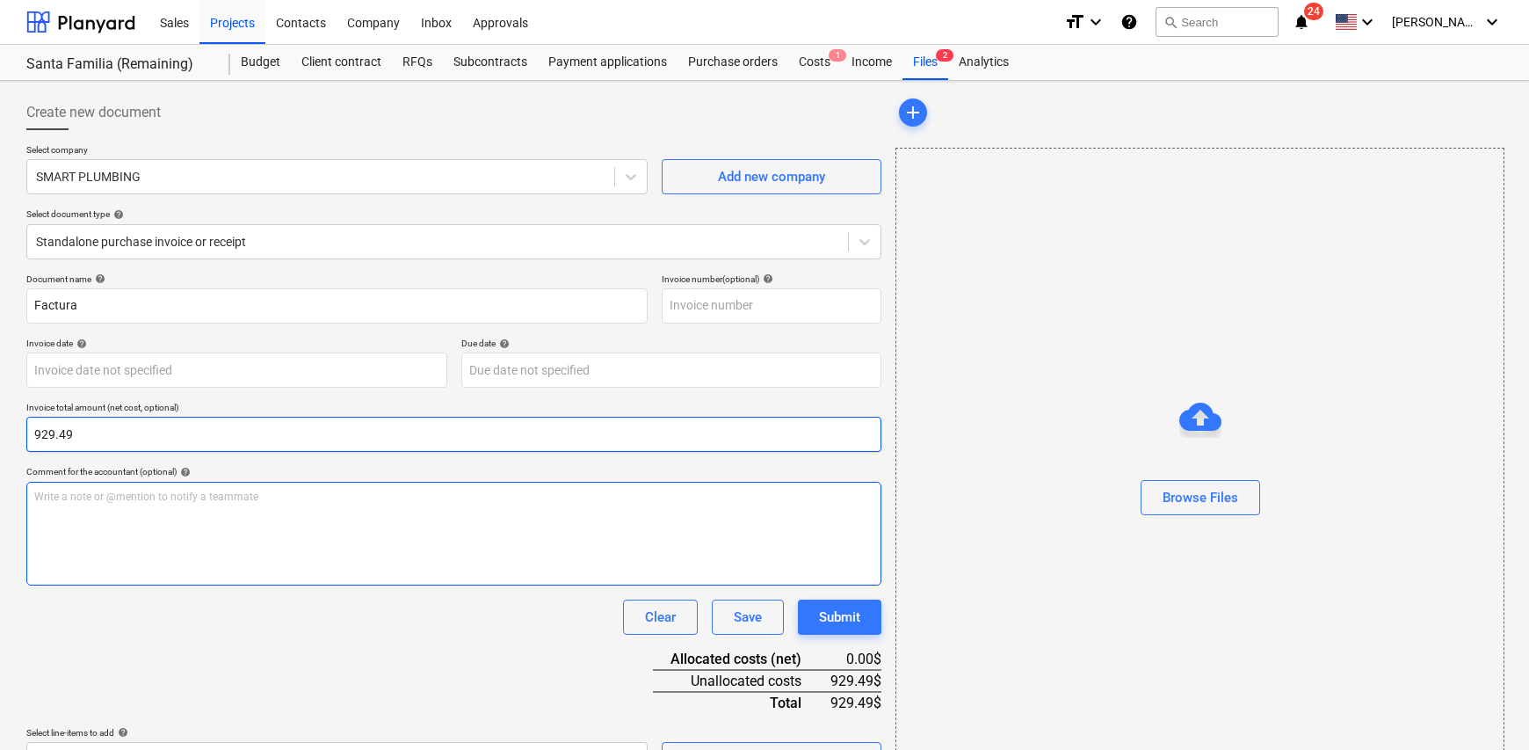
type input "929.49"
click at [112, 525] on div "Write a note or @mention to notify a teammate [PERSON_NAME]" at bounding box center [453, 534] width 855 height 104
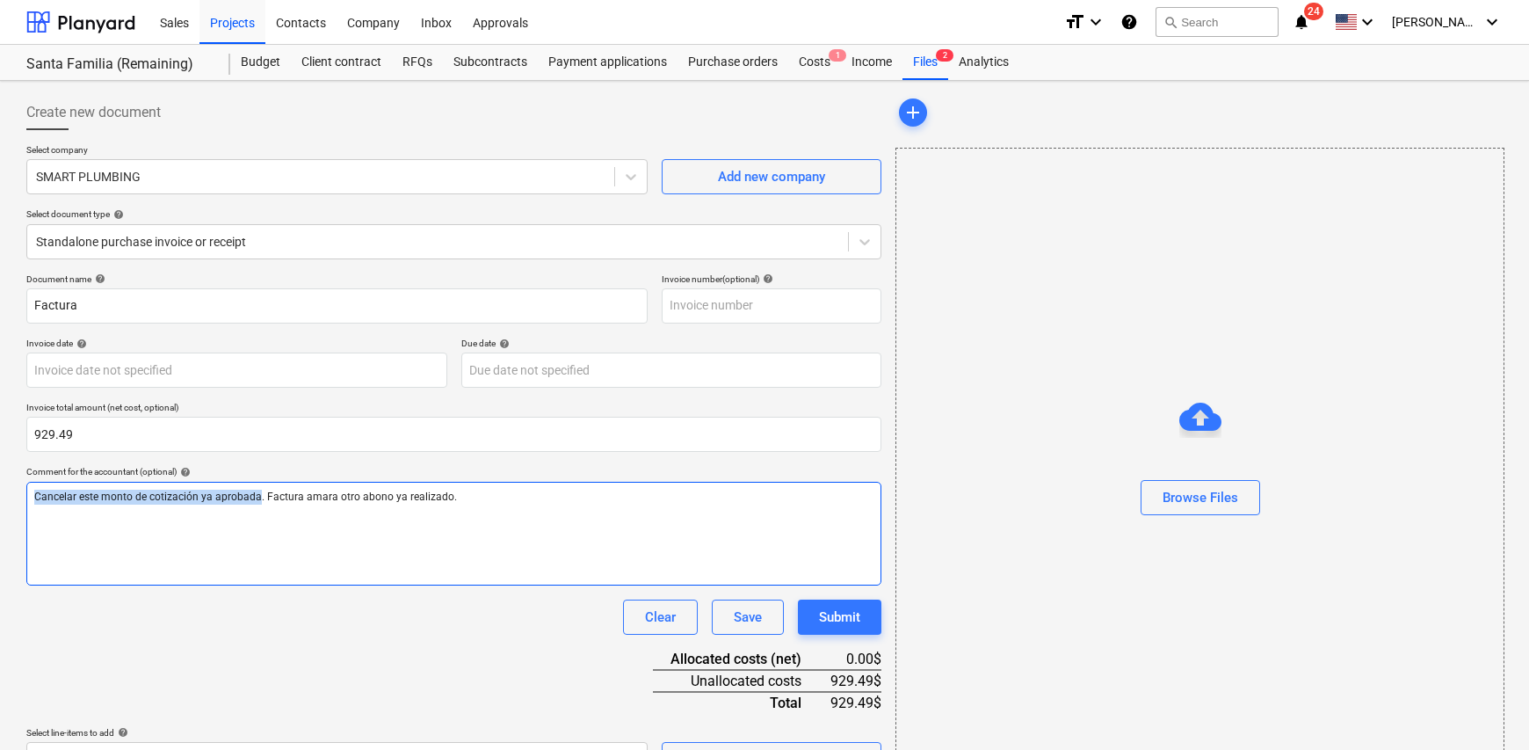
drag, startPoint x: 257, startPoint y: 497, endPoint x: 30, endPoint y: 453, distance: 231.9
click at [0, 496] on html "Sales Projects Contacts Company Inbox Approvals format_size keyboard_arrow_down…" at bounding box center [764, 375] width 1529 height 750
click at [387, 493] on span "Pago por culminación de trabajos de plomería de Apa D0003. Factura amara otro a…" at bounding box center [277, 496] width 486 height 12
click at [518, 517] on div "Pago por culminación de trabajos de plomería de Apa D0003. Factura amarra otro …" at bounding box center [453, 534] width 855 height 104
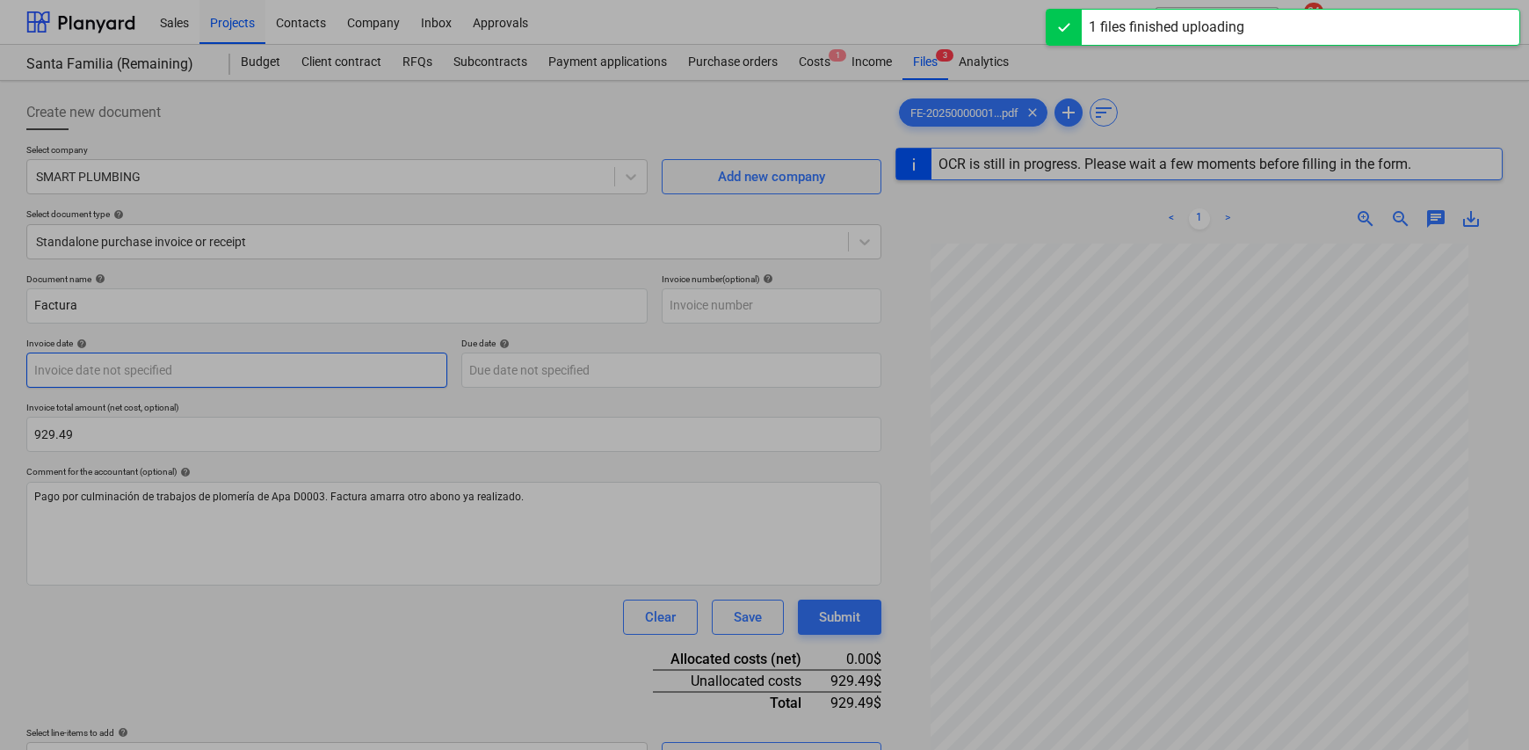
click at [147, 366] on body "Sales Projects Contacts Company Inbox Approvals format_size keyboard_arrow_down…" at bounding box center [764, 375] width 1529 height 750
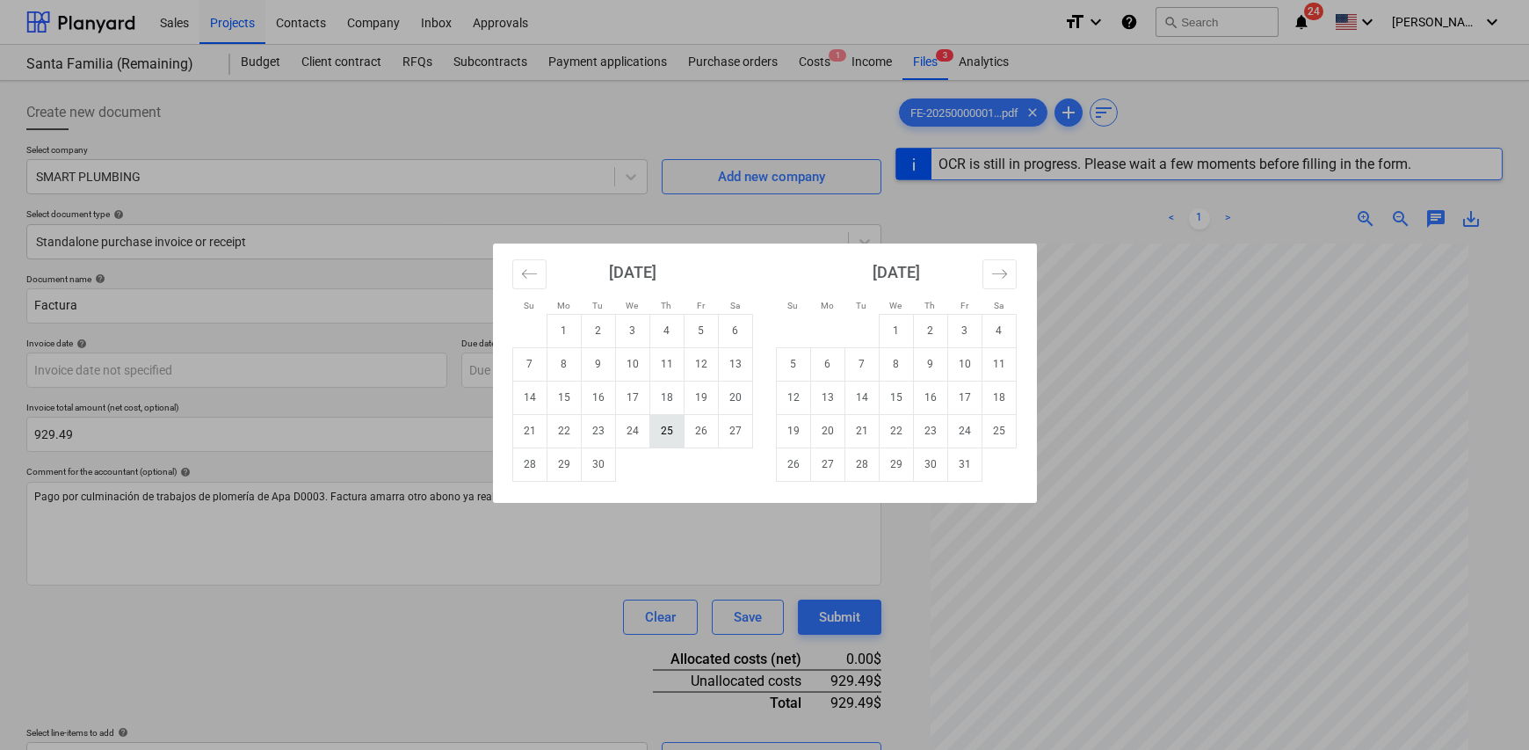
click at [670, 432] on td "25" at bounding box center [666, 430] width 34 height 33
type input "[DATE]"
click at [512, 362] on body "Sales Projects Contacts Company Inbox Approvals format_size keyboard_arrow_down…" at bounding box center [764, 375] width 1529 height 750
click at [605, 465] on td "30" at bounding box center [598, 463] width 34 height 33
type input "[DATE]"
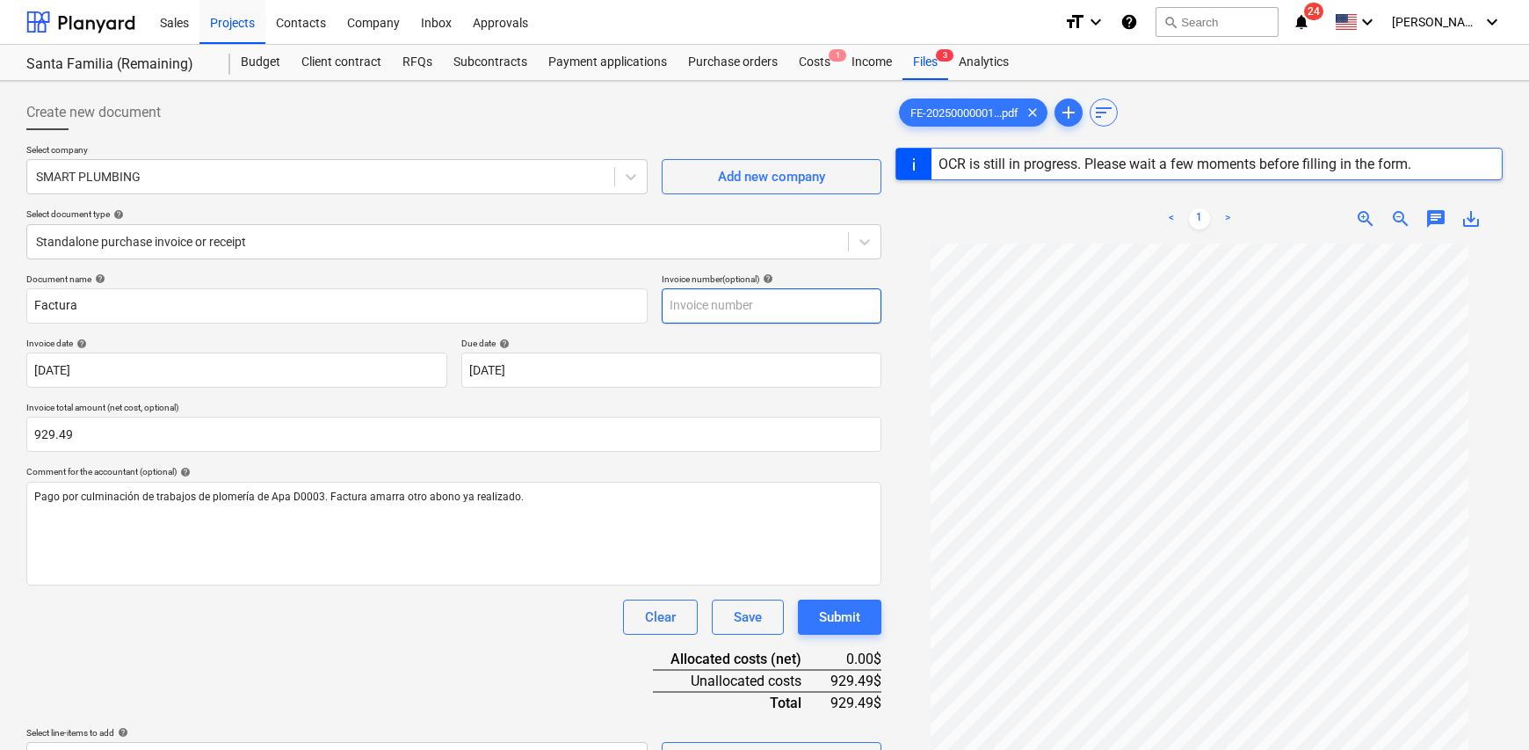
click at [682, 301] on input "text" at bounding box center [772, 305] width 220 height 35
type input "0209"
click at [619, 343] on div "Due date help" at bounding box center [671, 342] width 421 height 11
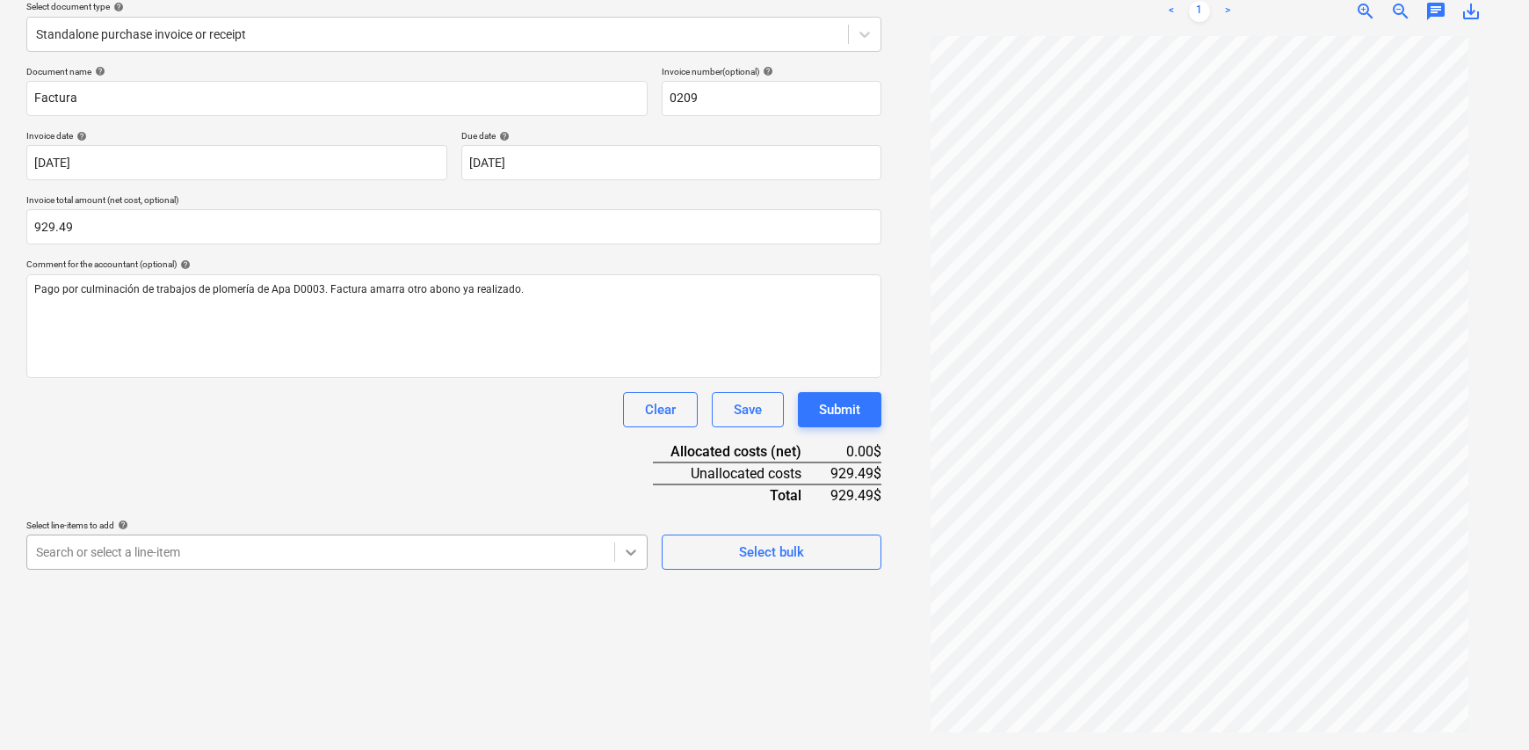
scroll to position [298, 0]
click at [630, 541] on body "Sales Projects Contacts Company Inbox Approvals format_size keyboard_arrow_down…" at bounding box center [764, 167] width 1529 height 750
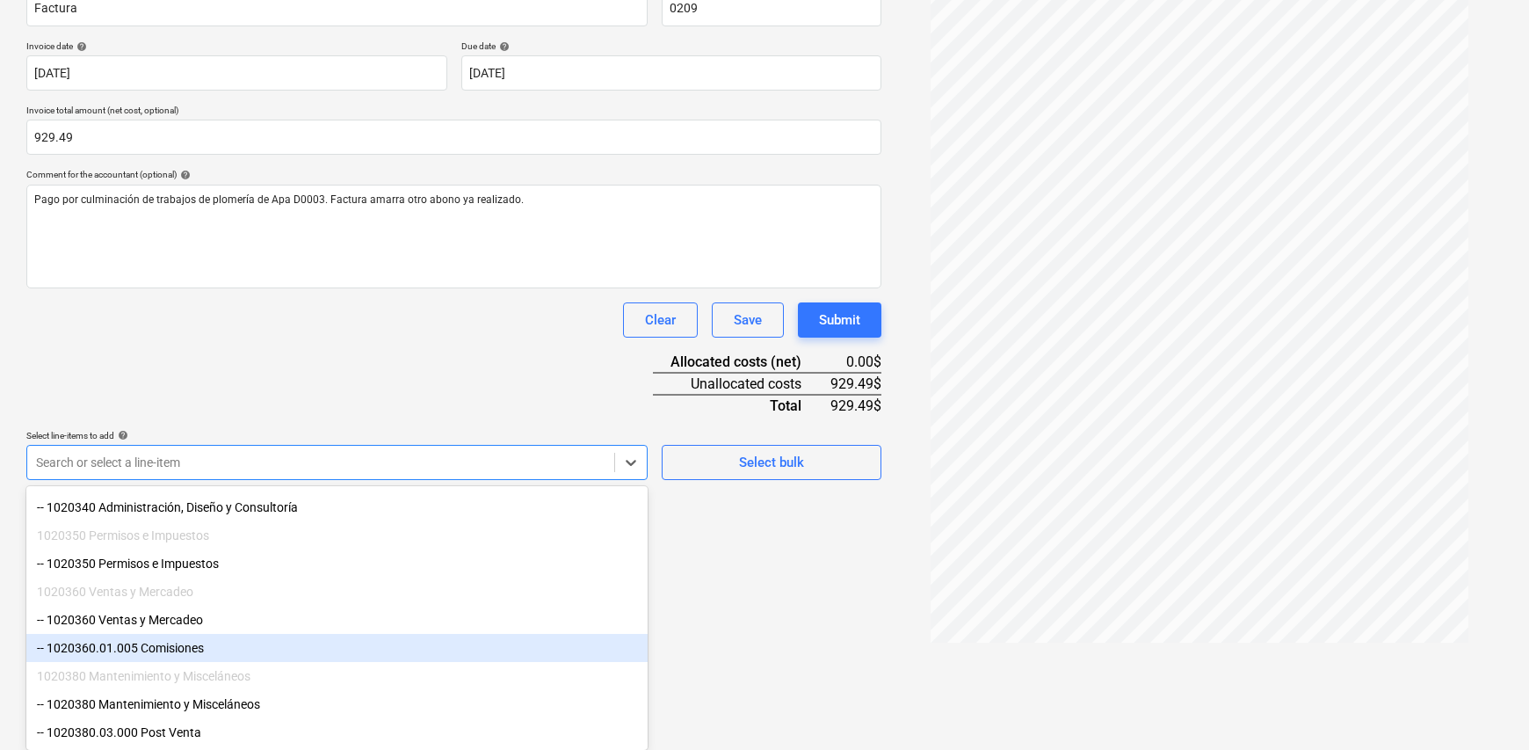
scroll to position [181, 0]
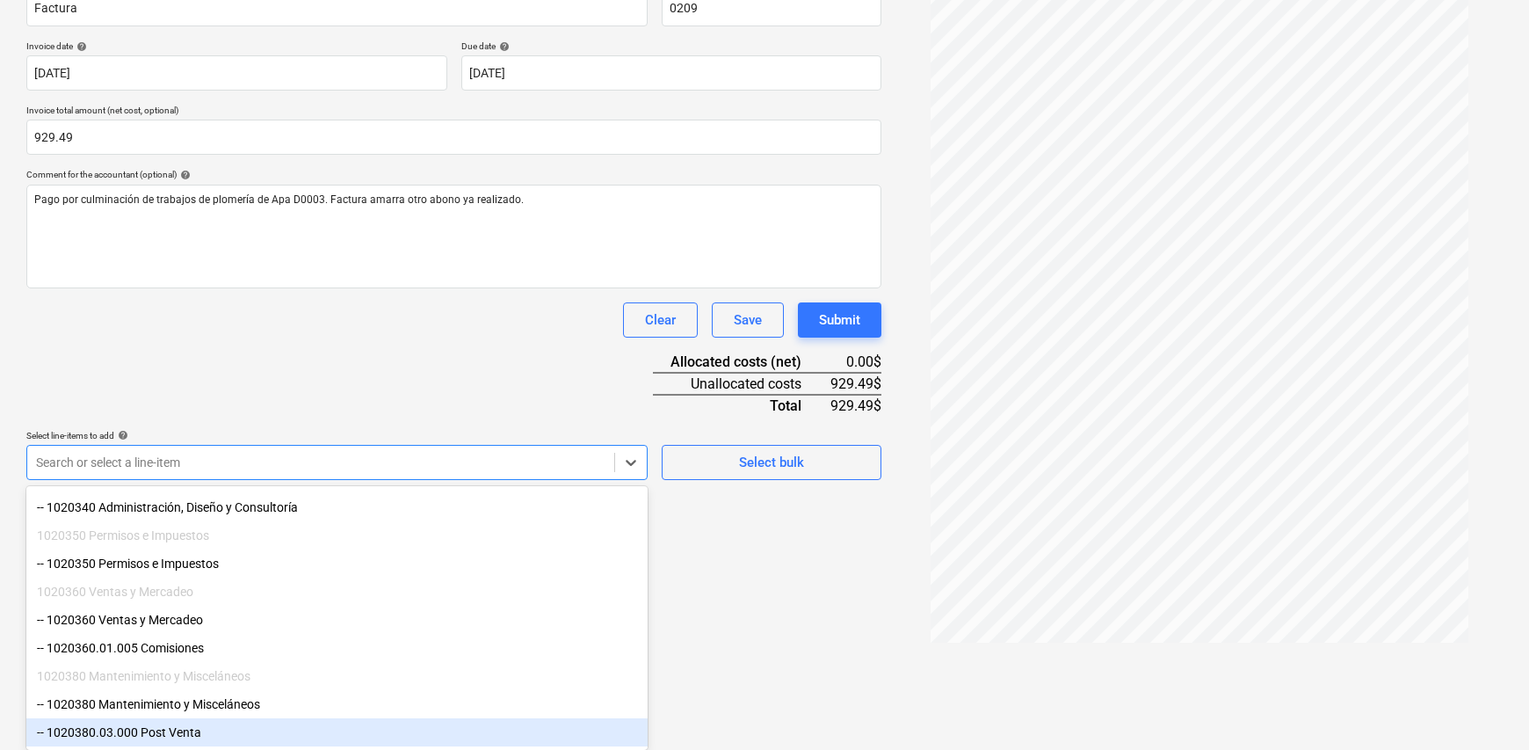
click at [205, 725] on div "-- 1020380.03.000 Post Venta" at bounding box center [336, 732] width 621 height 28
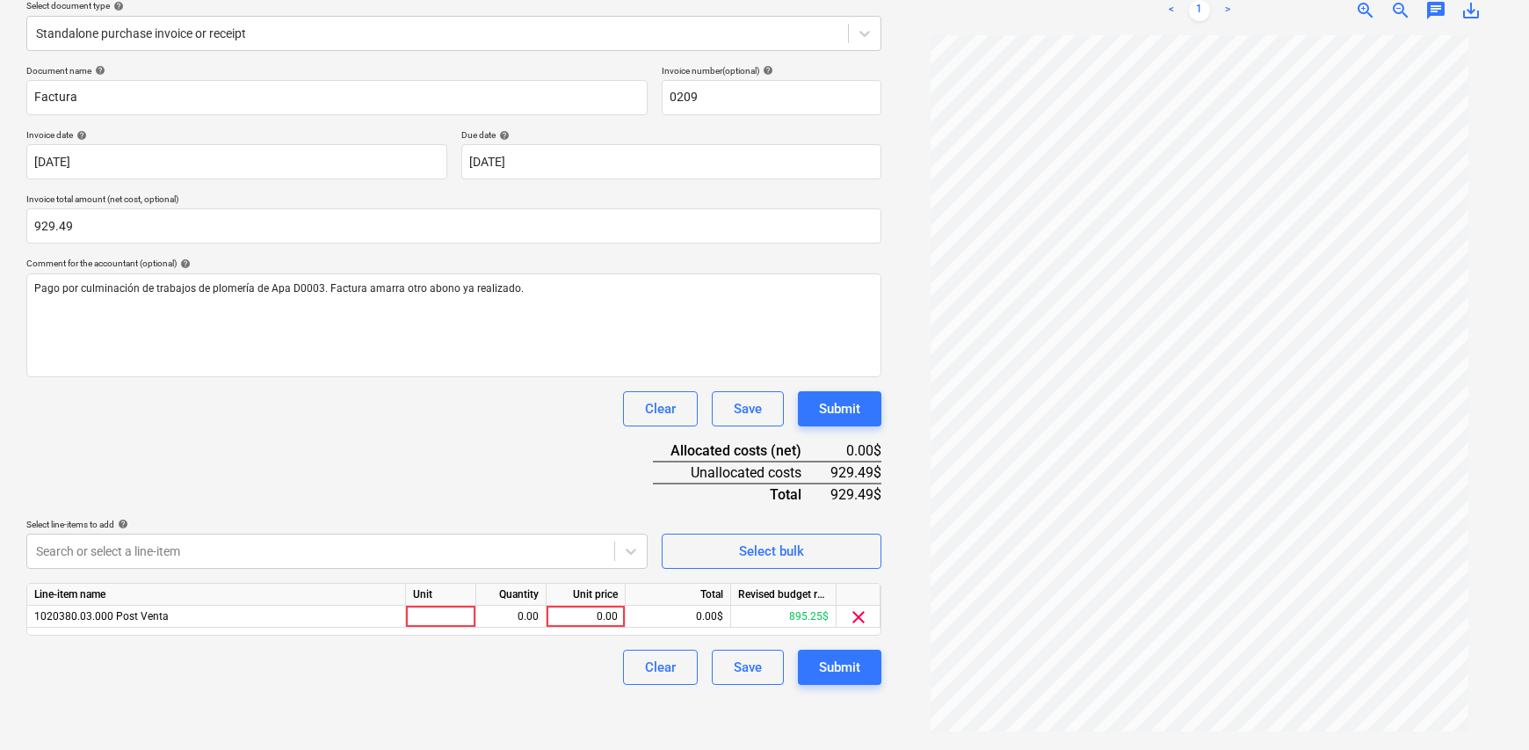
scroll to position [207, 0]
click at [773, 542] on html "Sales Projects Contacts Company Inbox Approvals format_size keyboard_arrow_down…" at bounding box center [764, 168] width 1529 height 750
click at [459, 619] on div at bounding box center [441, 617] width 70 height 22
type input "1"
click at [518, 623] on div "0.00" at bounding box center [510, 617] width 55 height 22
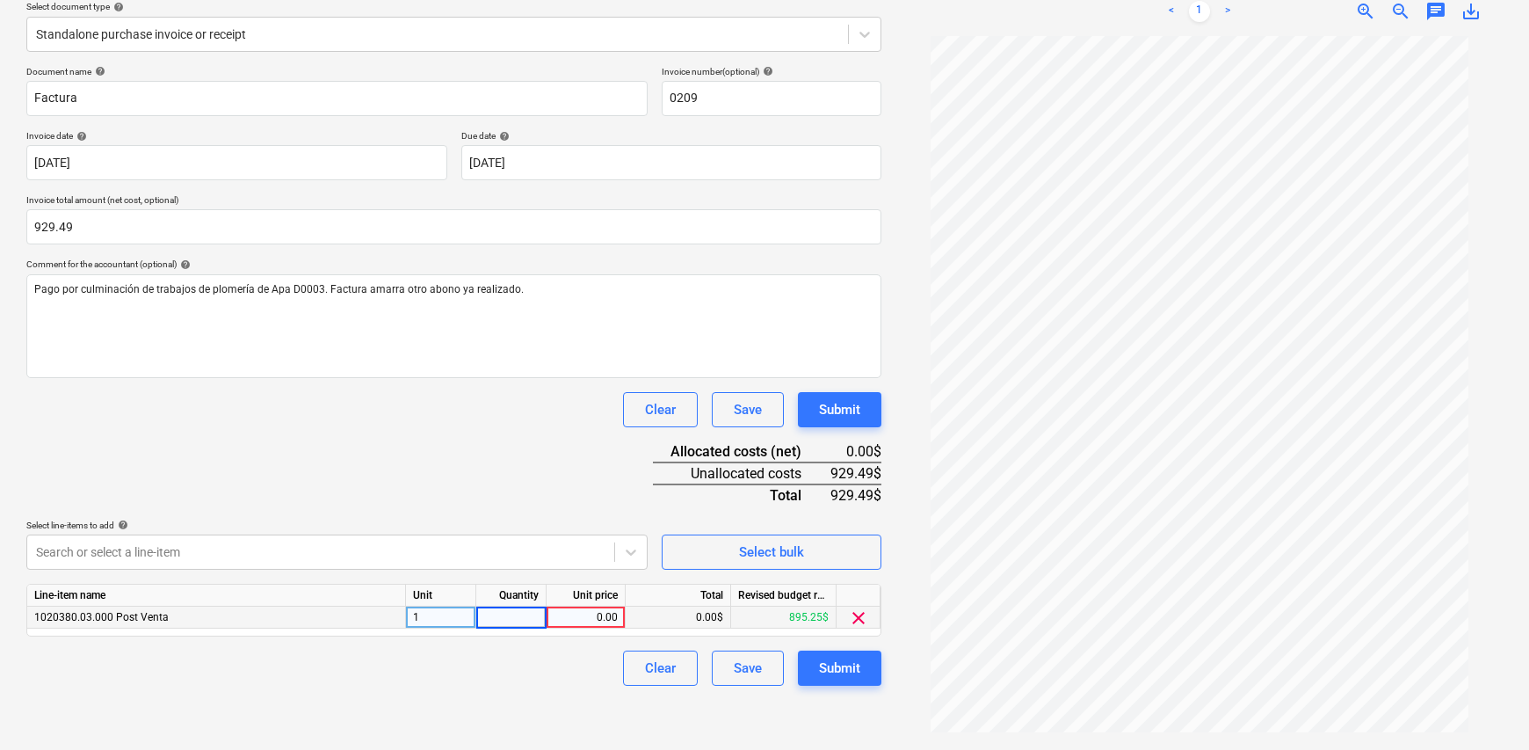
type input "1"
click at [557, 618] on div "0.00" at bounding box center [586, 617] width 64 height 22
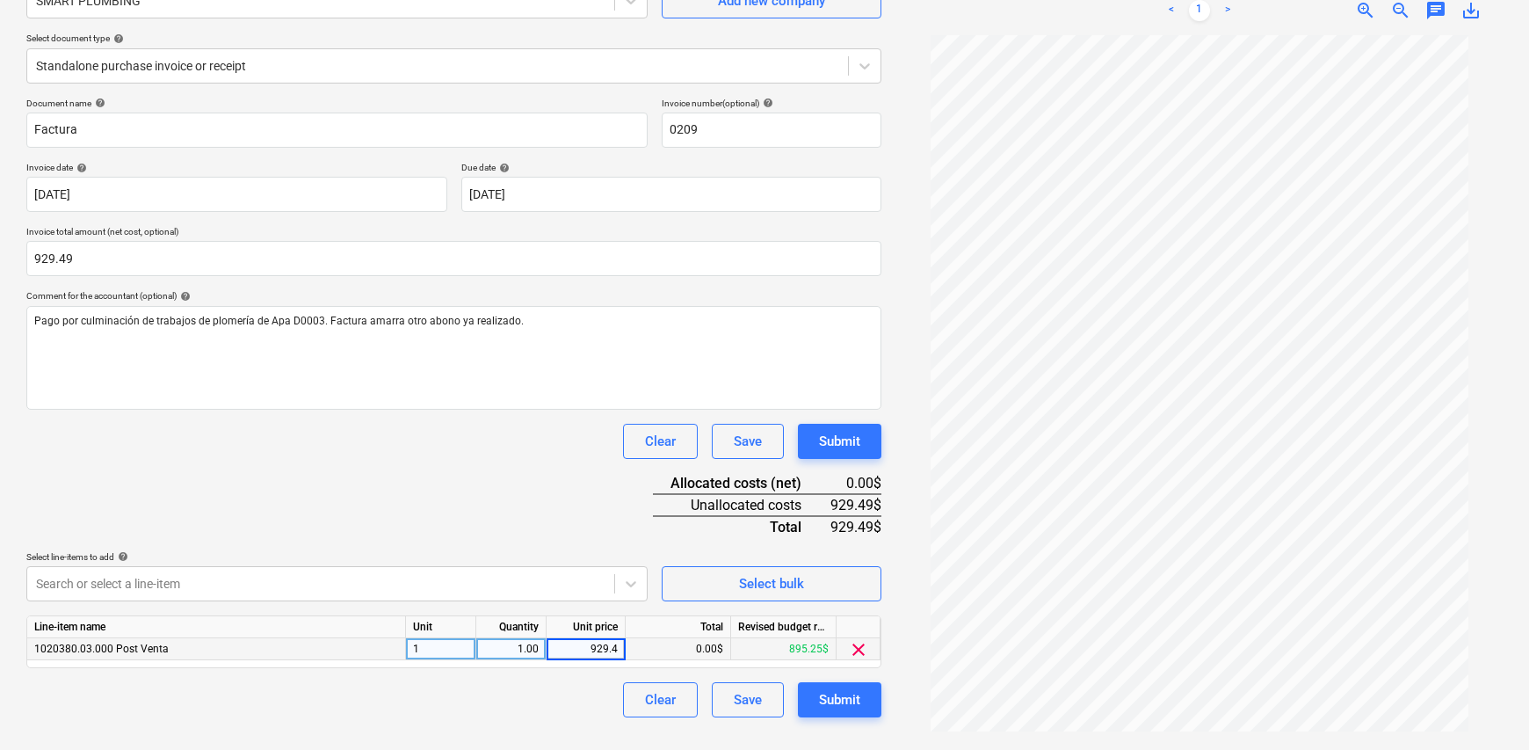
type input "929.49"
click at [538, 687] on div "Clear Save Submit" at bounding box center [453, 699] width 855 height 35
click at [834, 704] on div "Submit" at bounding box center [839, 699] width 41 height 23
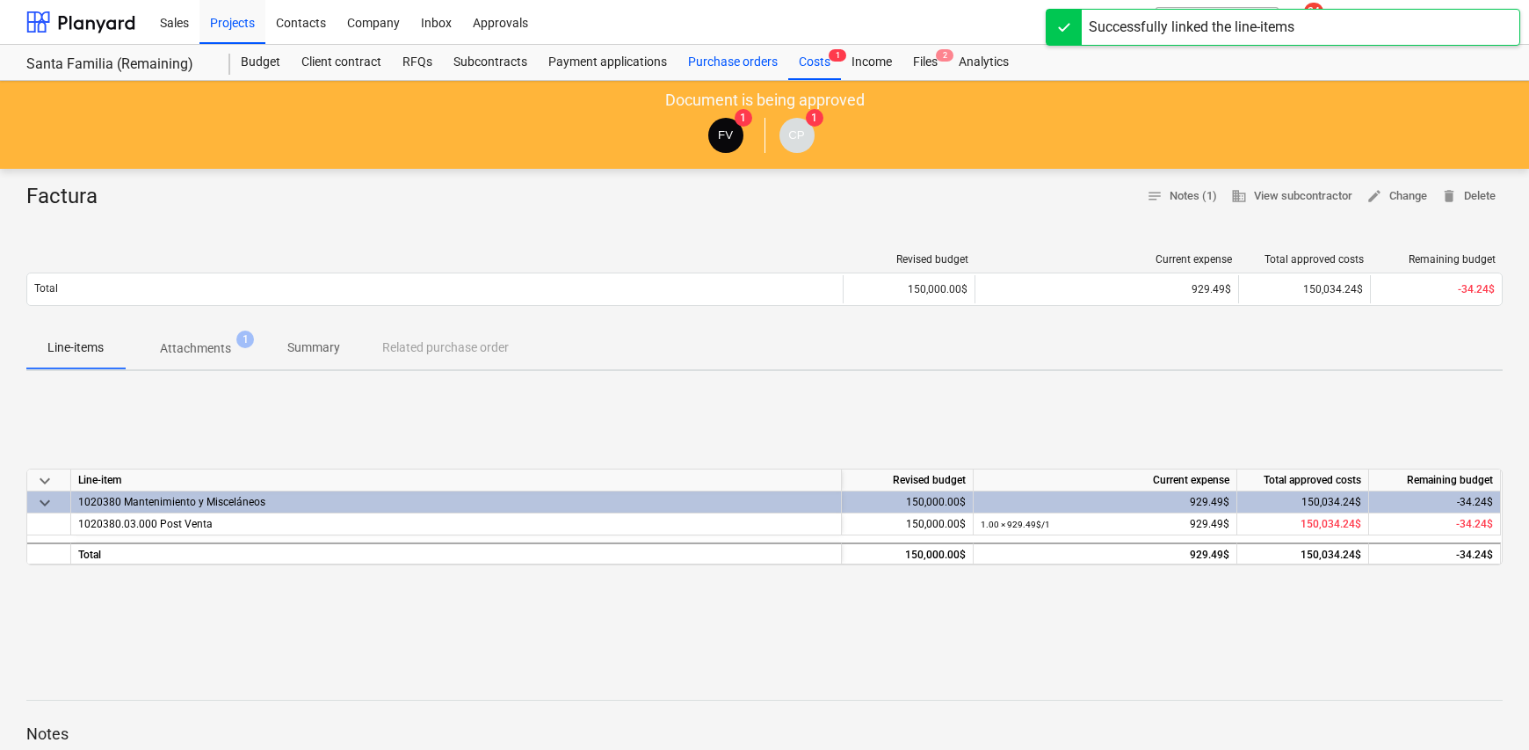
drag, startPoint x: 819, startPoint y: 60, endPoint x: 711, endPoint y: 69, distance: 108.4
click at [819, 60] on div "Costs 1" at bounding box center [814, 62] width 53 height 35
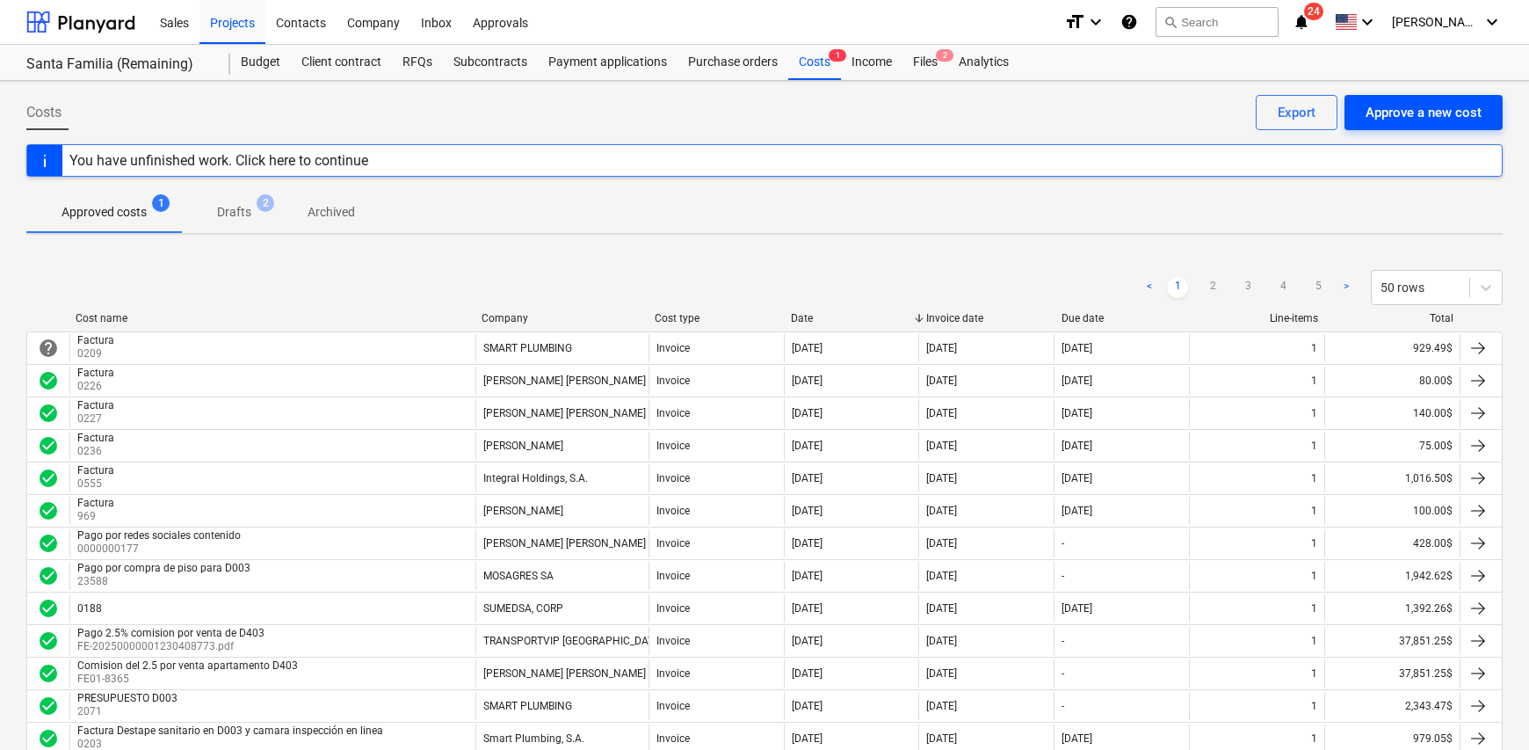
click at [1397, 118] on div "Approve a new cost" at bounding box center [1423, 112] width 116 height 23
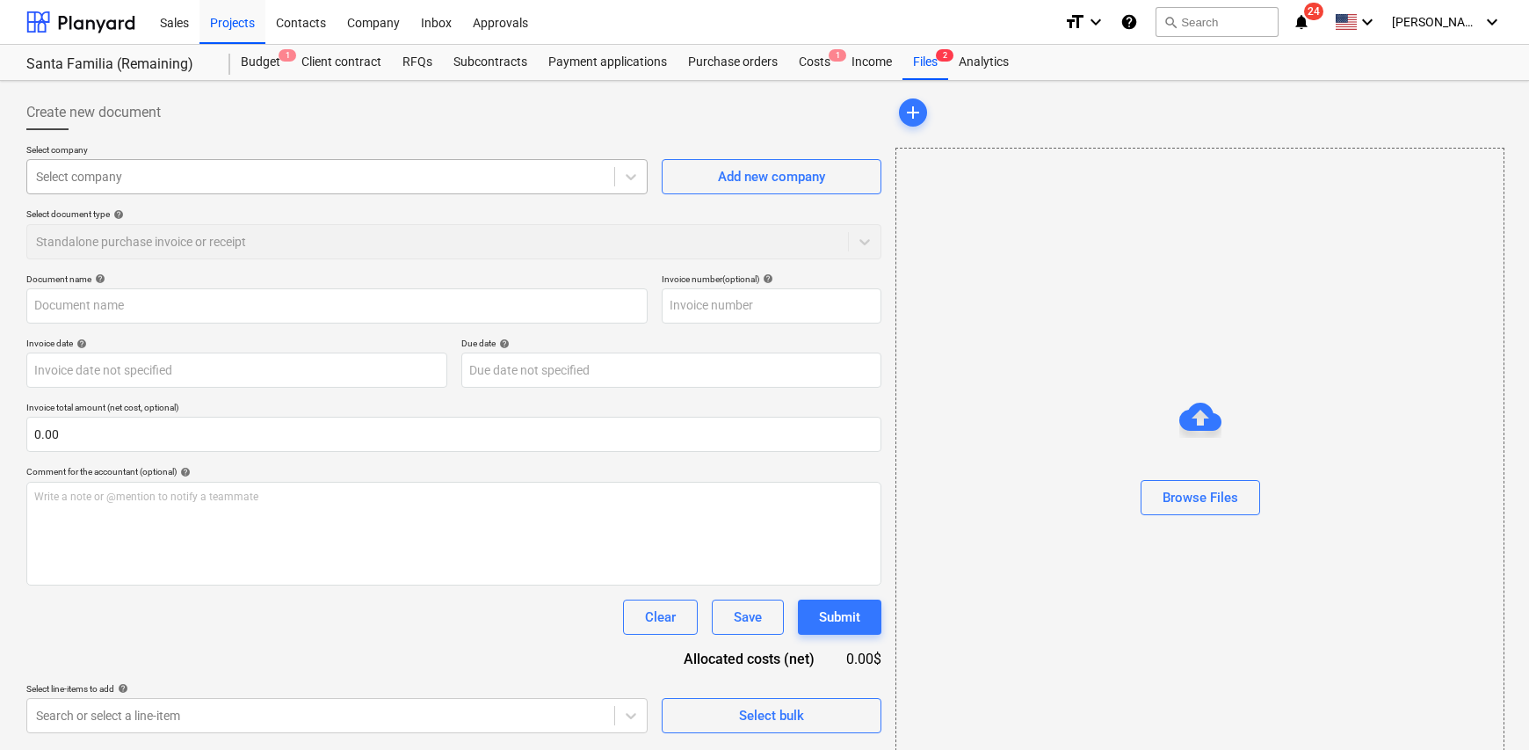
click at [174, 178] on div at bounding box center [320, 177] width 569 height 18
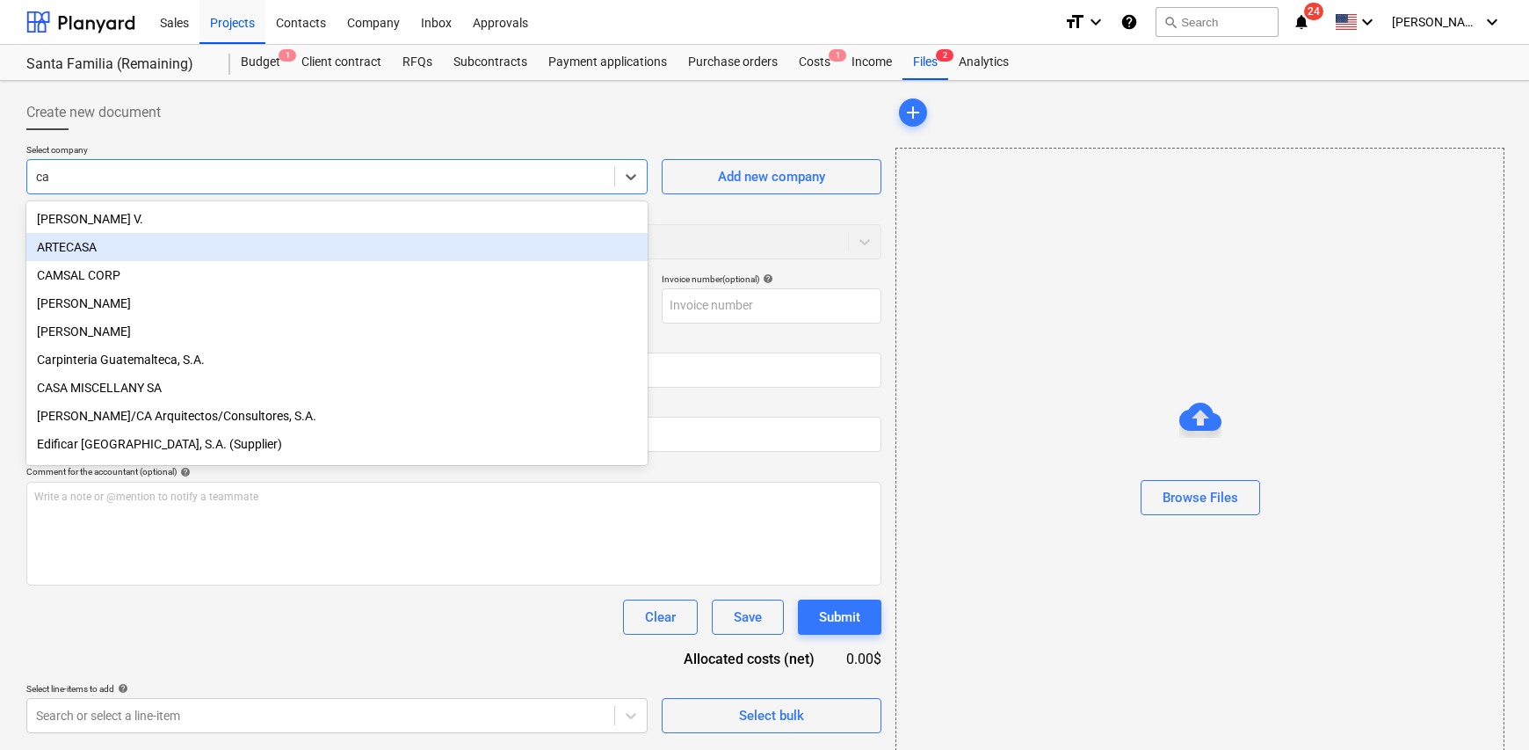
type input "ca a"
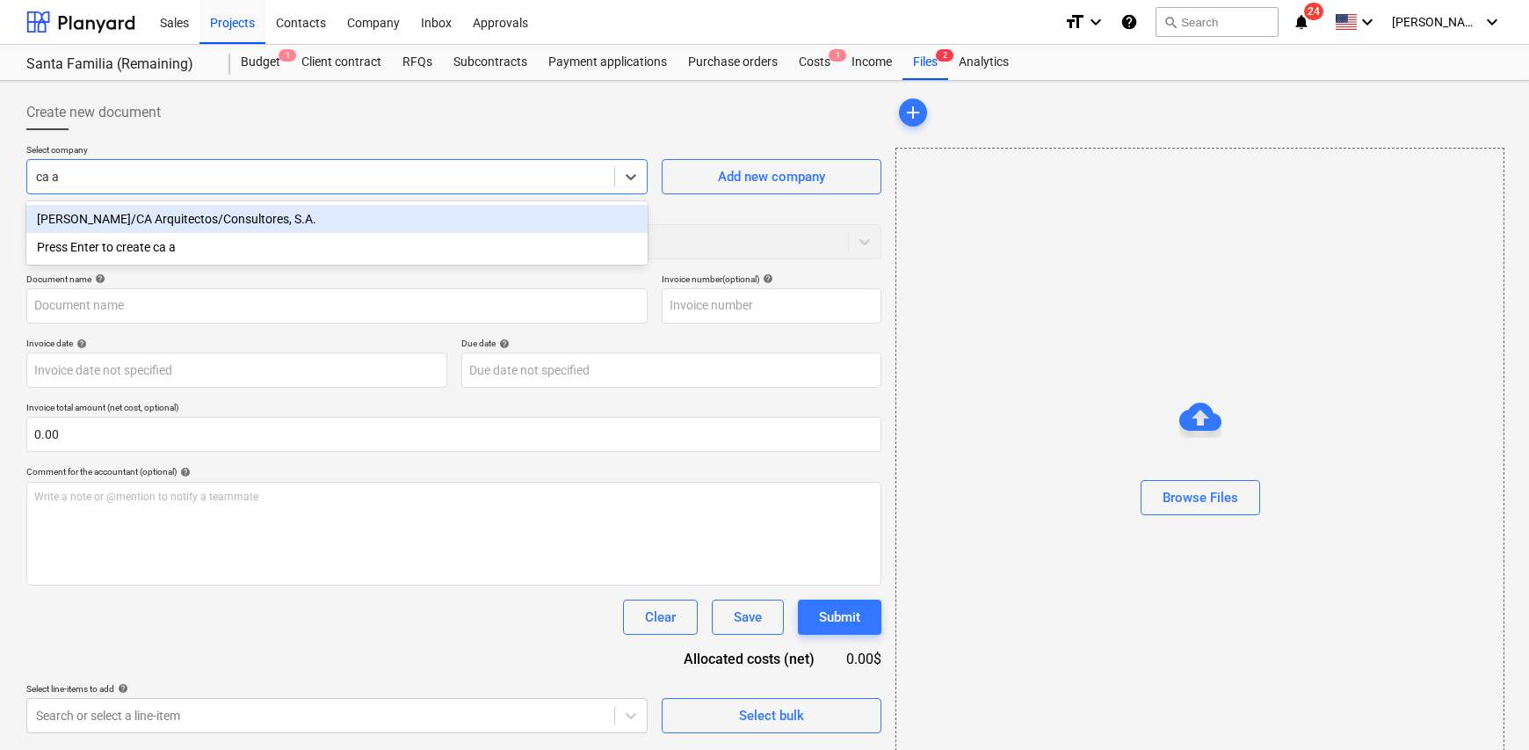
click at [192, 227] on div "[PERSON_NAME]/CA Arquitectos/Consultores, S.A." at bounding box center [336, 219] width 621 height 28
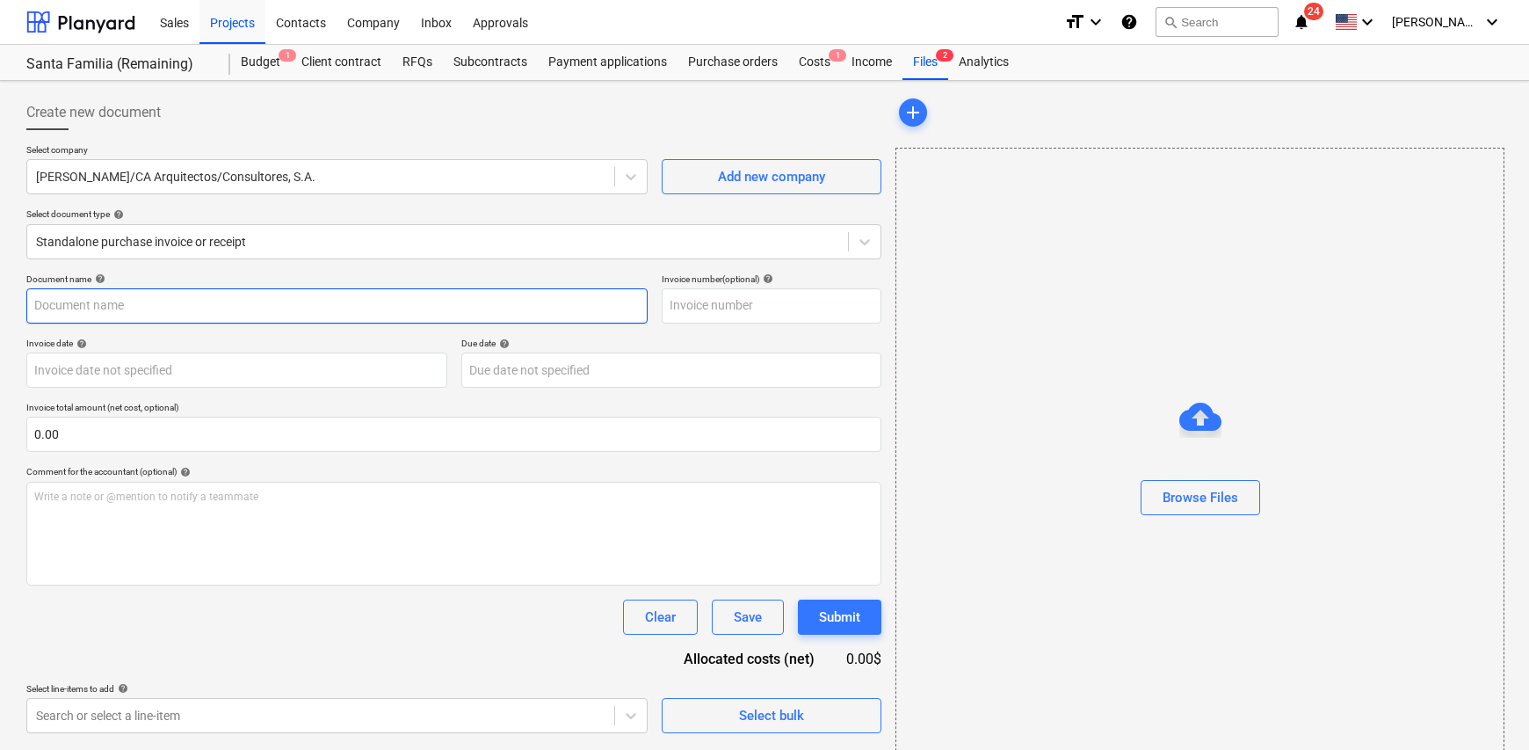
click at [188, 306] on input "text" at bounding box center [336, 305] width 621 height 35
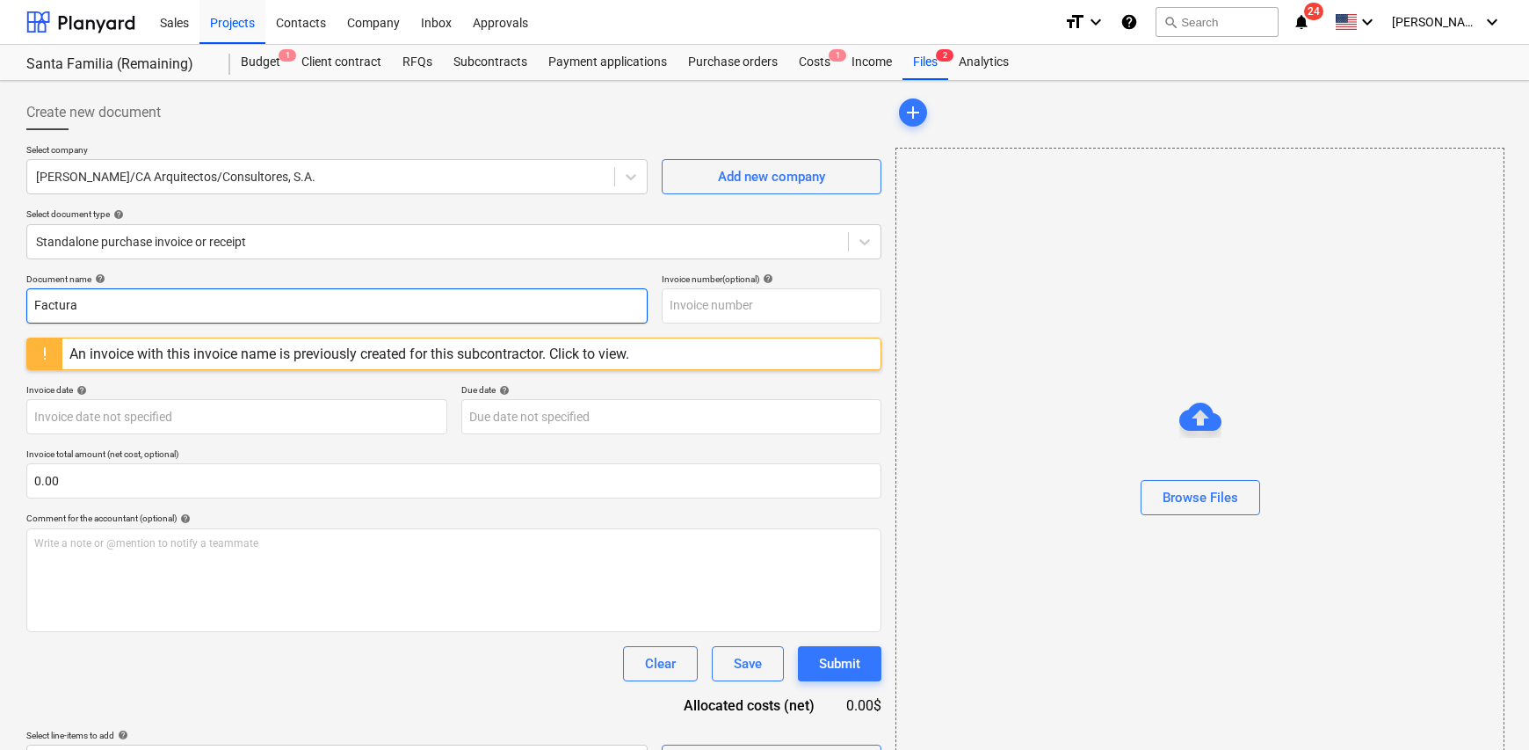
type input "Factura"
